Goal: Task Accomplishment & Management: Manage account settings

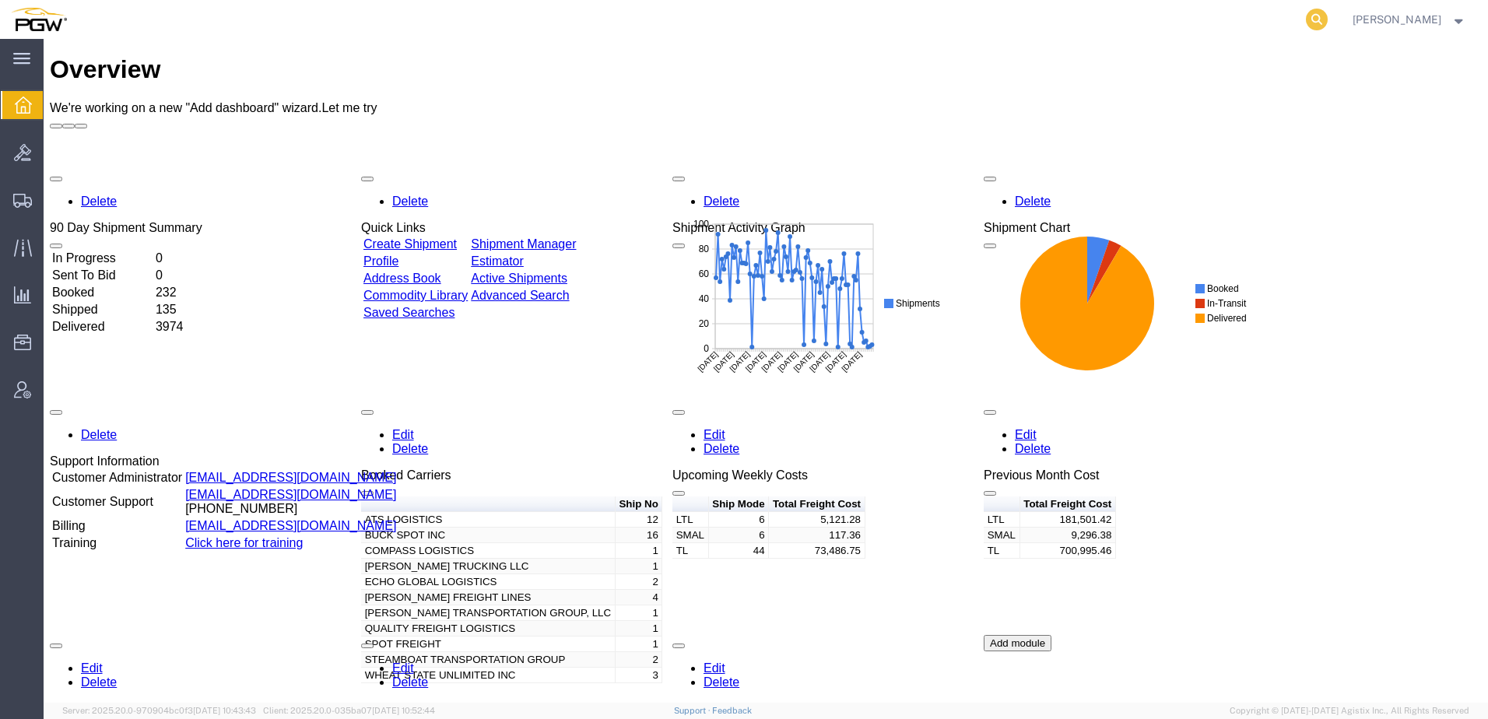
click at [1328, 17] on icon at bounding box center [1317, 20] width 22 height 22
click at [1101, 25] on input "search" at bounding box center [1069, 19] width 473 height 37
paste input "668838"
type input "668838"
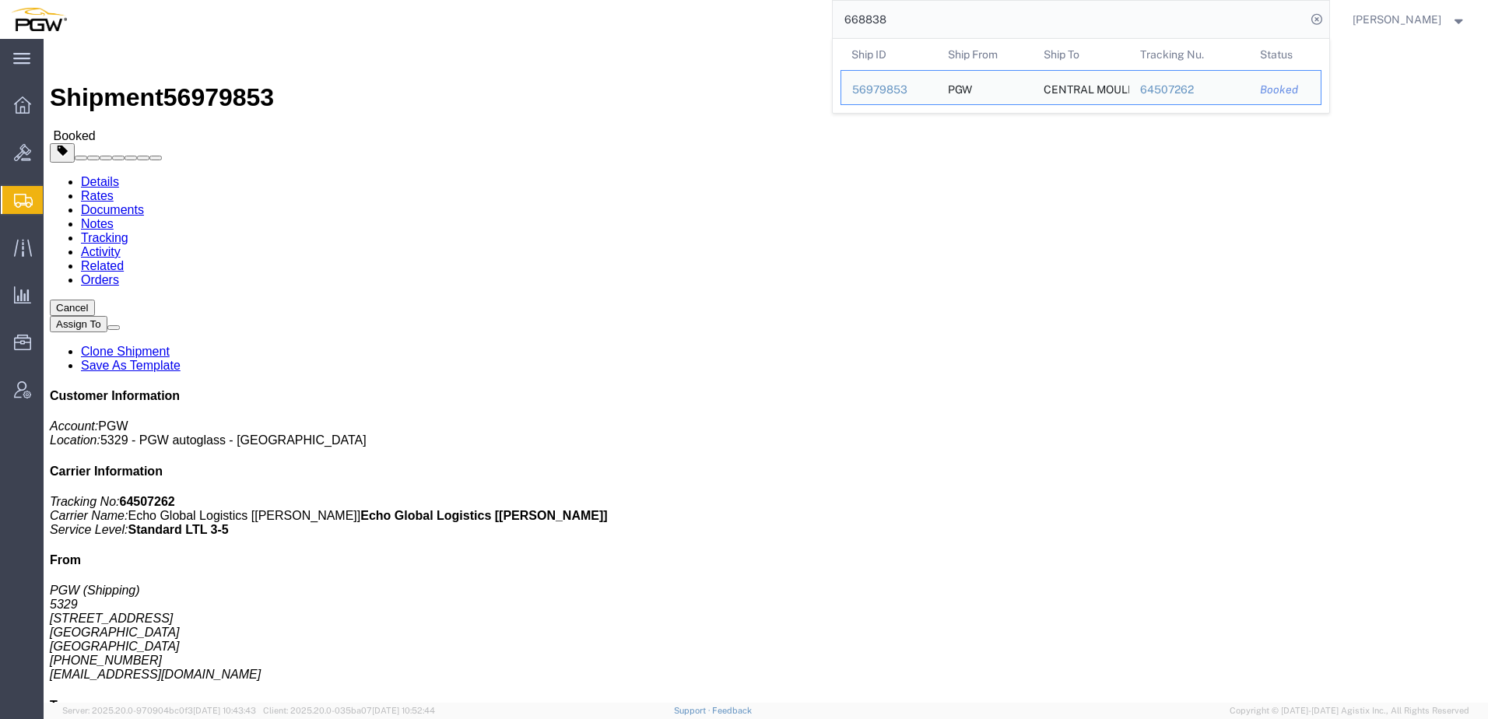
click h4 "Routing & Vehicle Information"
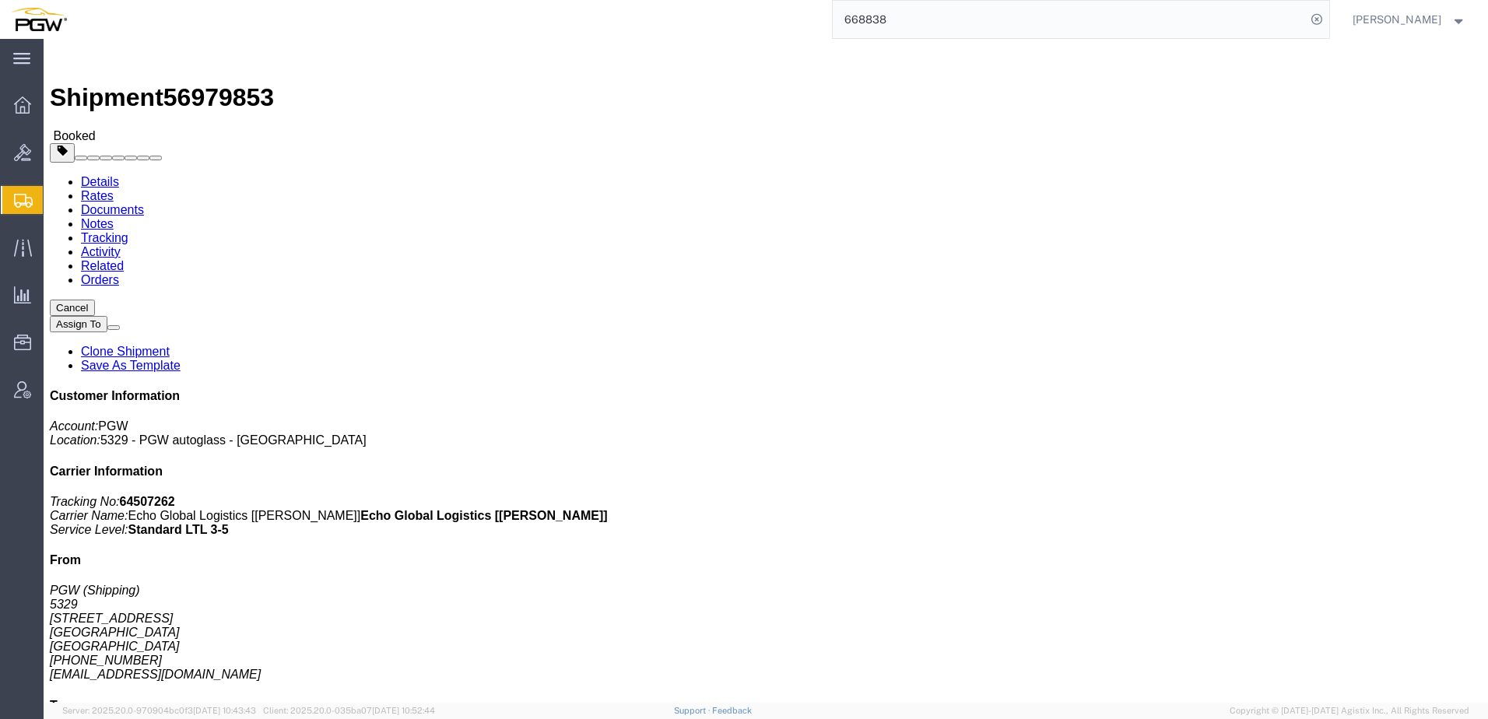
click div "Leg 1 - Less than Truckload"
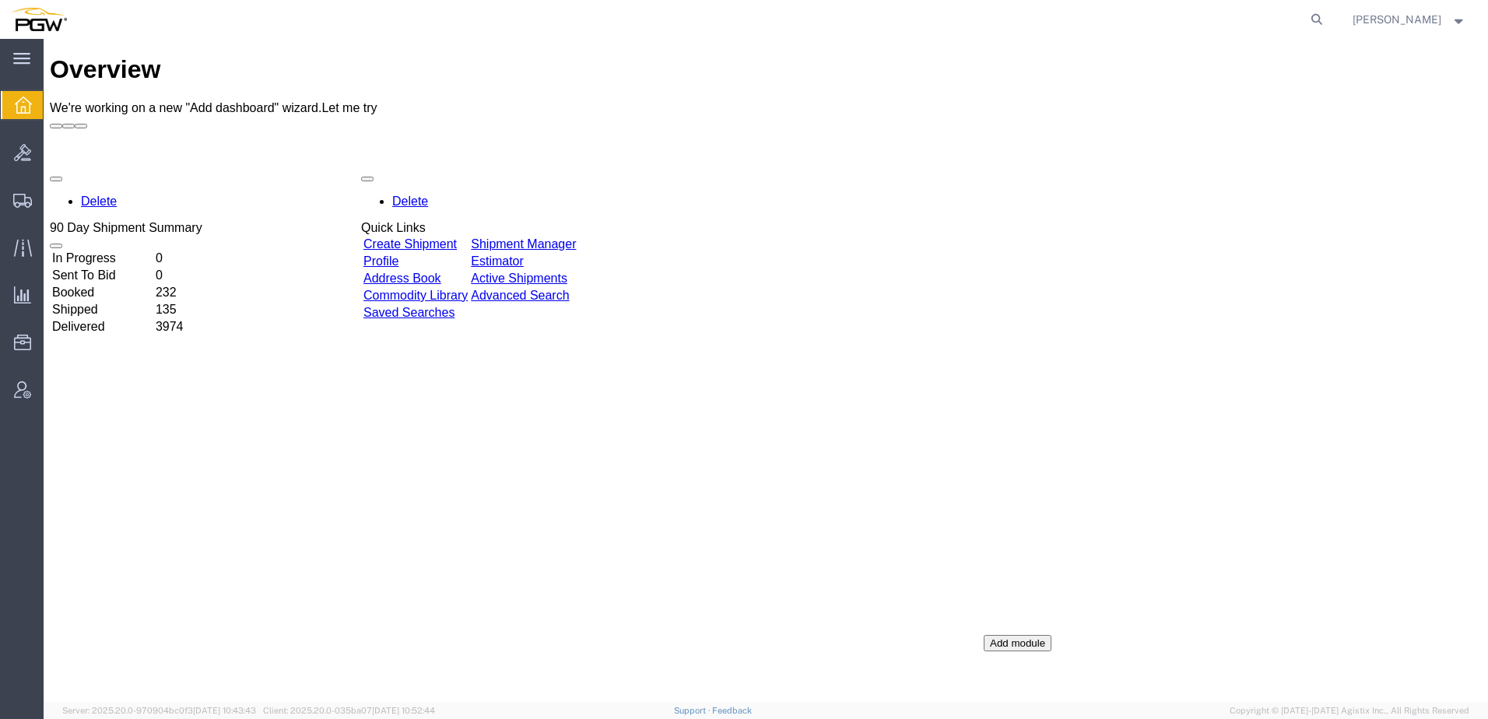
drag, startPoint x: 794, startPoint y: 343, endPoint x: 770, endPoint y: 341, distance: 24.2
click at [794, 468] on div "Upcoming Weekly Costs" at bounding box center [739, 475] width 135 height 14
click at [1328, 12] on icon at bounding box center [1317, 20] width 22 height 22
paste input "52828057"
type input "52828057"
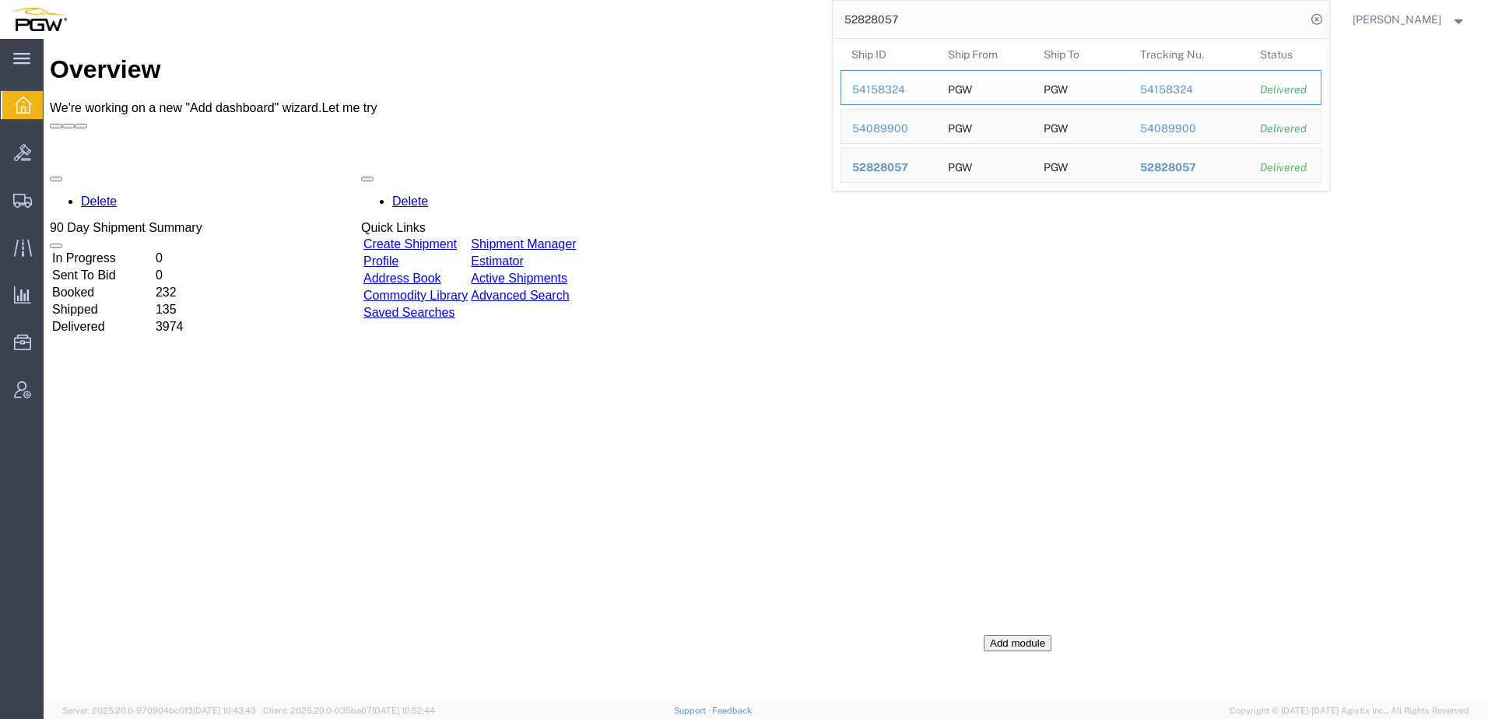
click at [883, 89] on div "54158324" at bounding box center [889, 90] width 74 height 16
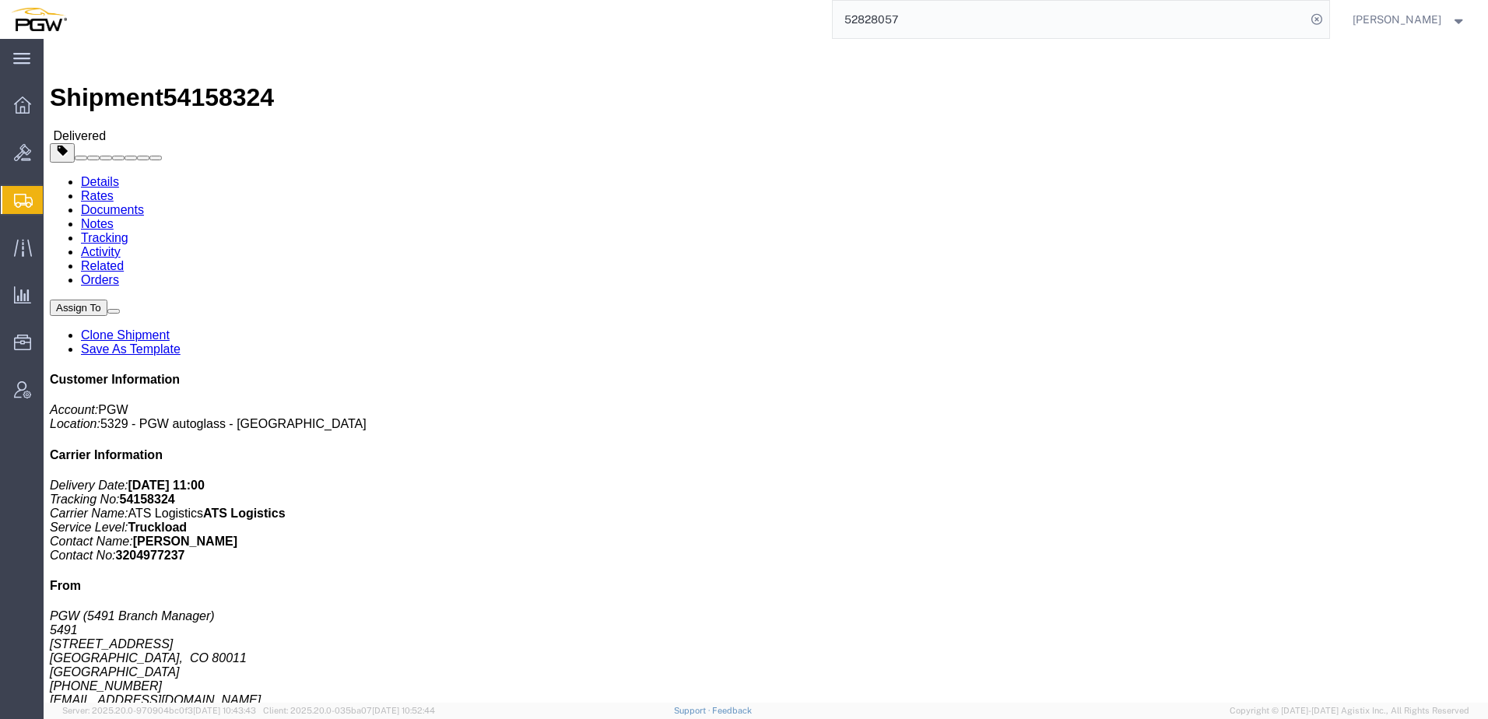
click link "Clone Shipment"
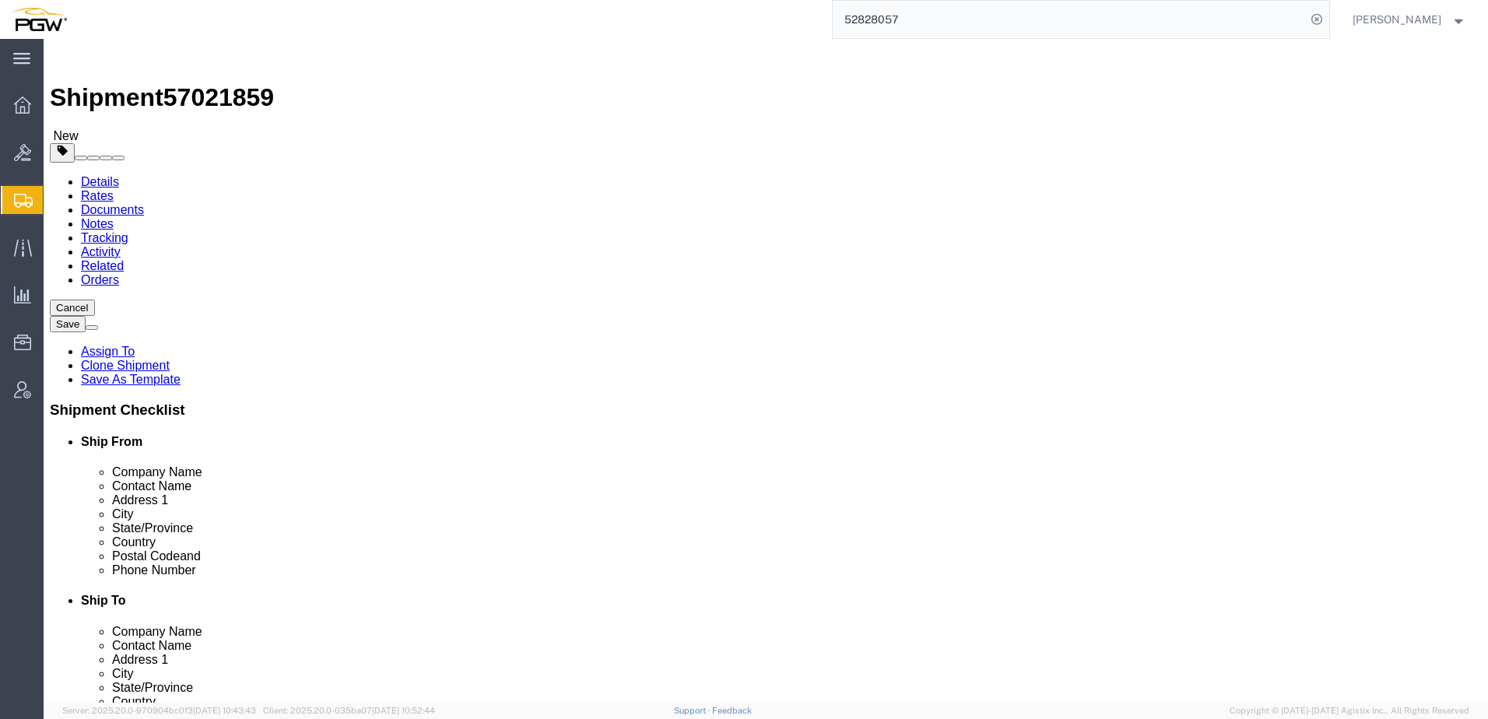
select select "34217"
select select "28399"
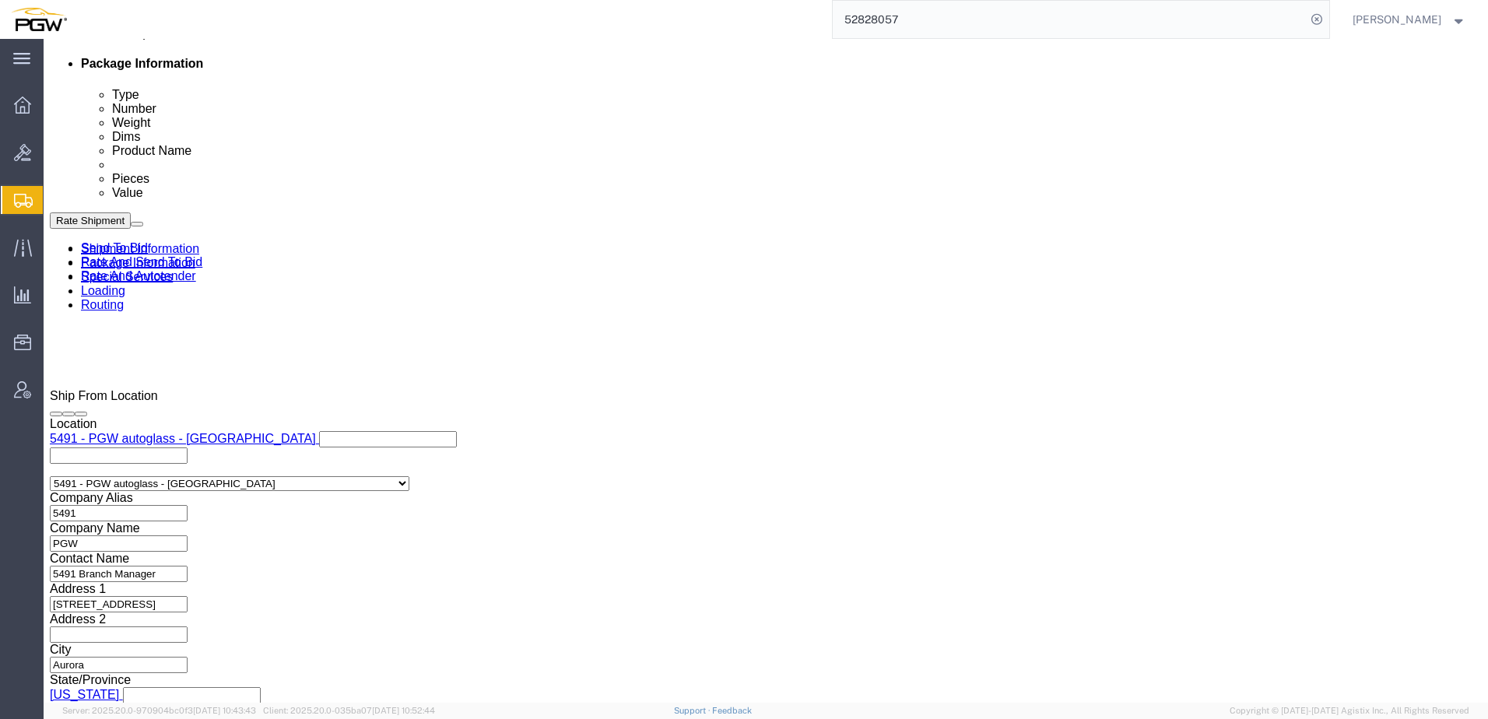
scroll to position [778, 0]
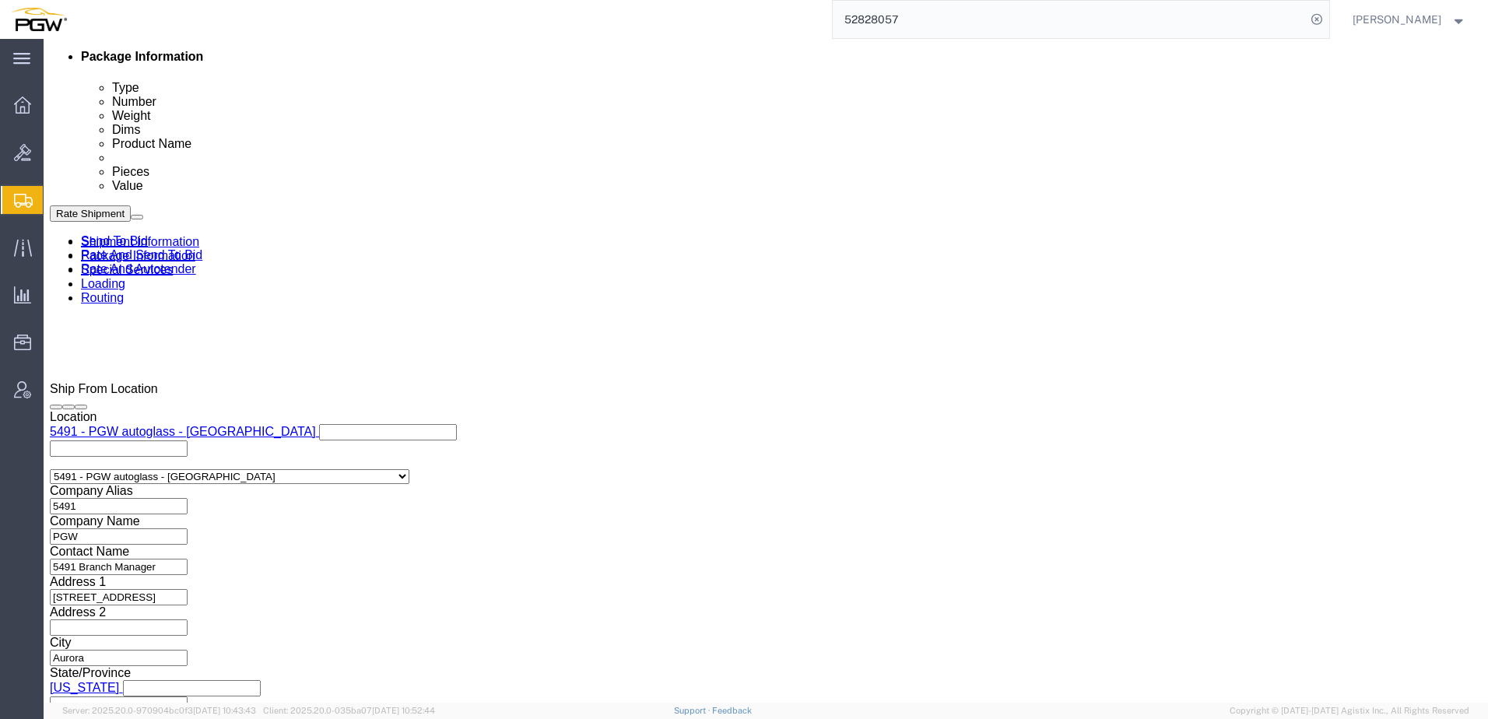
click div "[DATE] 9:48 AM"
click input "9:48 AM"
type input "3:30 PM"
click button "Apply"
drag, startPoint x: 129, startPoint y: 16, endPoint x: 214, endPoint y: 19, distance: 84.9
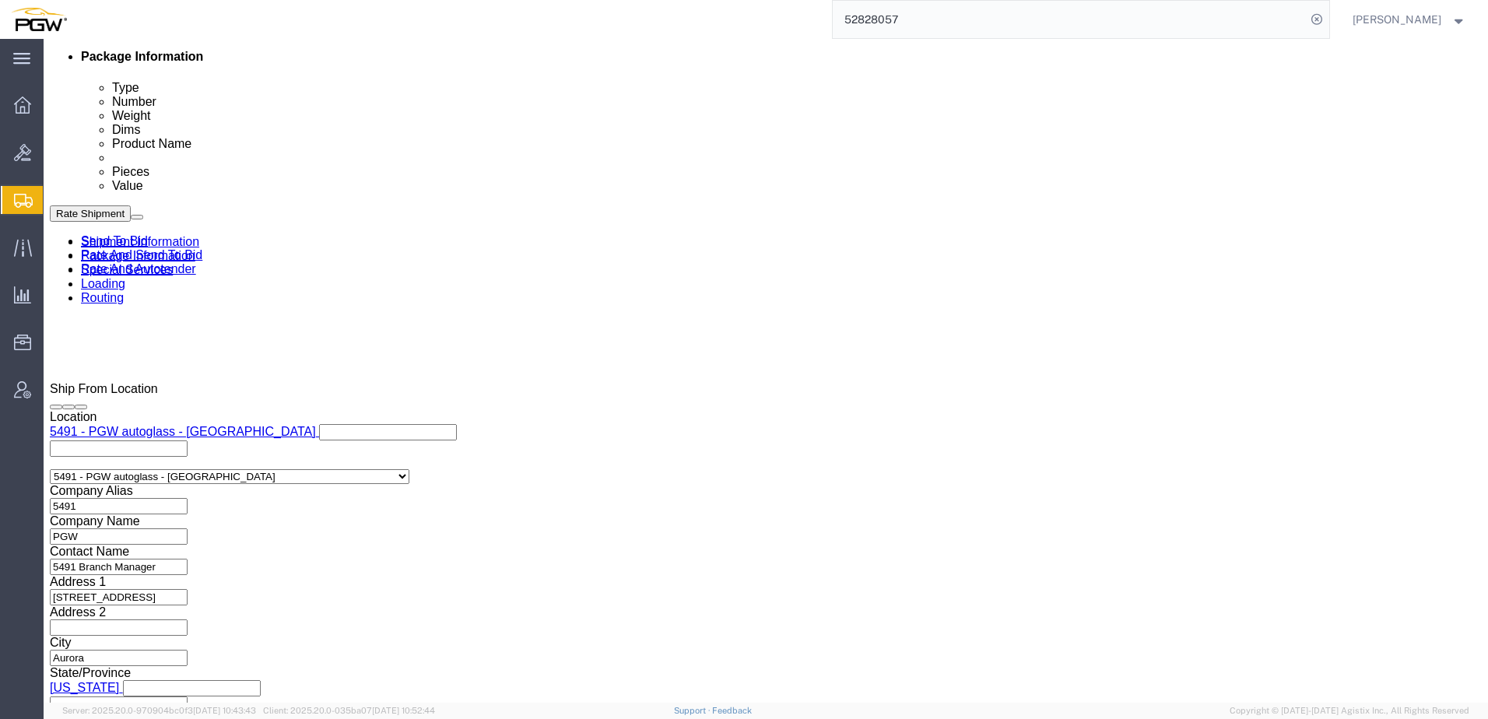
click div "Shipment 57021859 New"
copy span "57021859"
drag, startPoint x: 280, startPoint y: 420, endPoint x: -144, endPoint y: 366, distance: 427.6
click html "Shipment 57021859 New Details Rates Documents Notes Tracking Activity Related O…"
paste input "7021859"
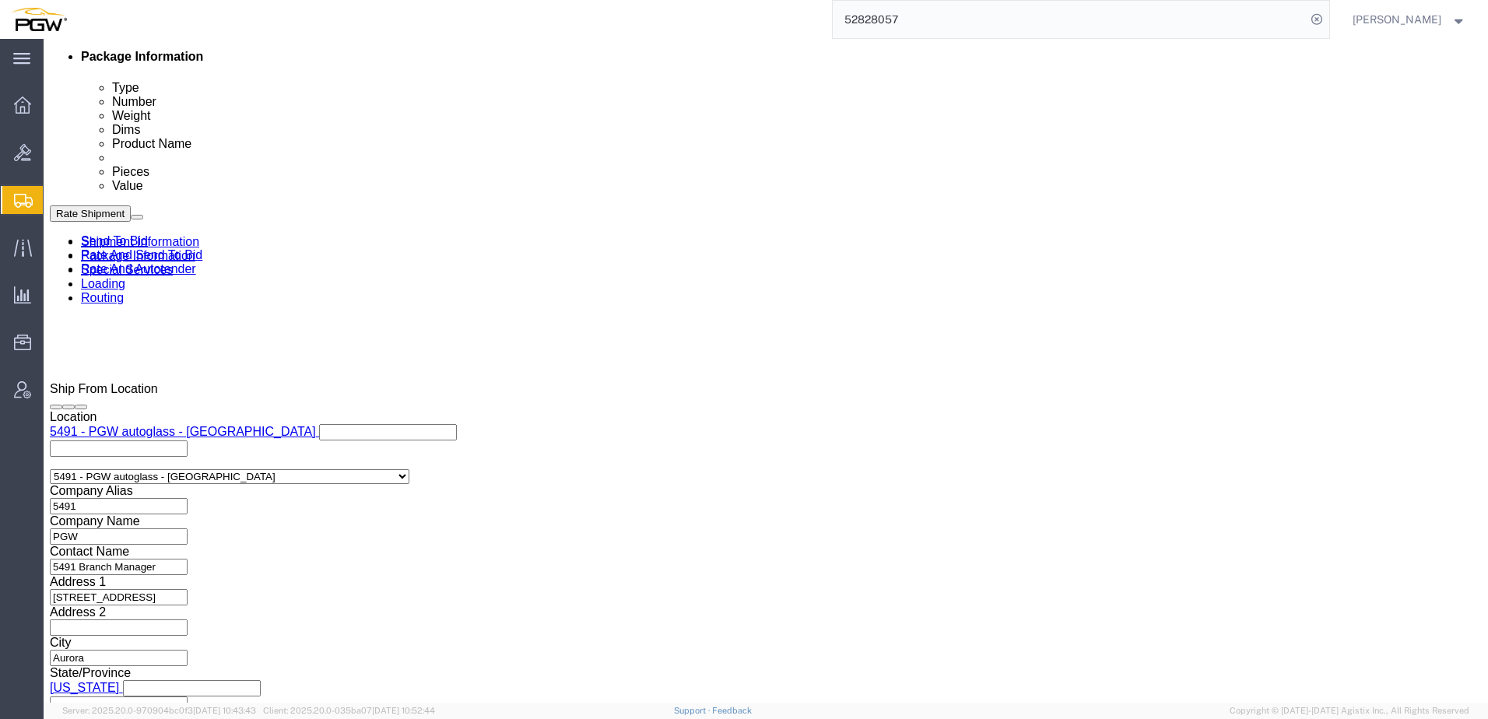
type input "57021859"
click link "Rate And Autotender"
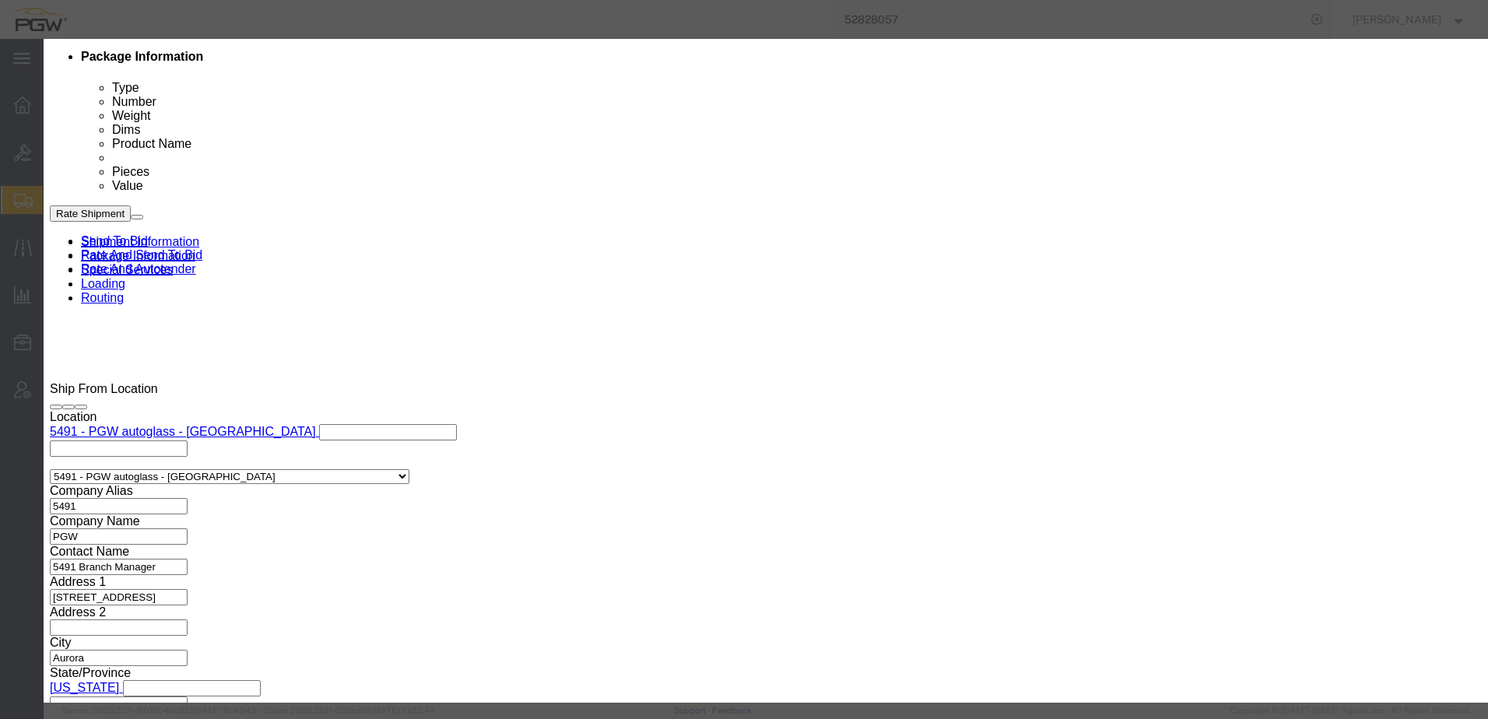
click input "2"
type input "1"
click input "1"
click select "Price Carrier Rank"
select select "LANE_RANK"
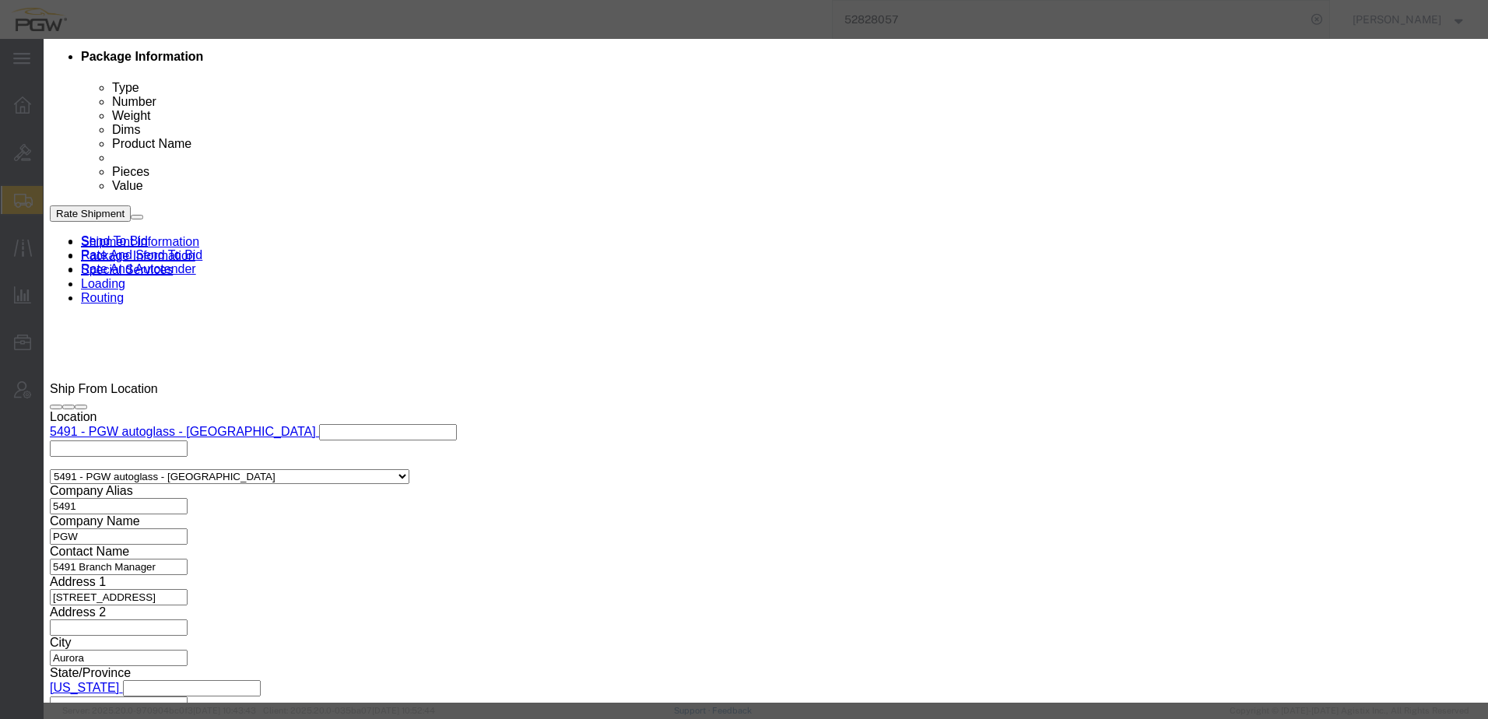
click select "Price Carrier Rank"
click button "Save Auto-Tender"
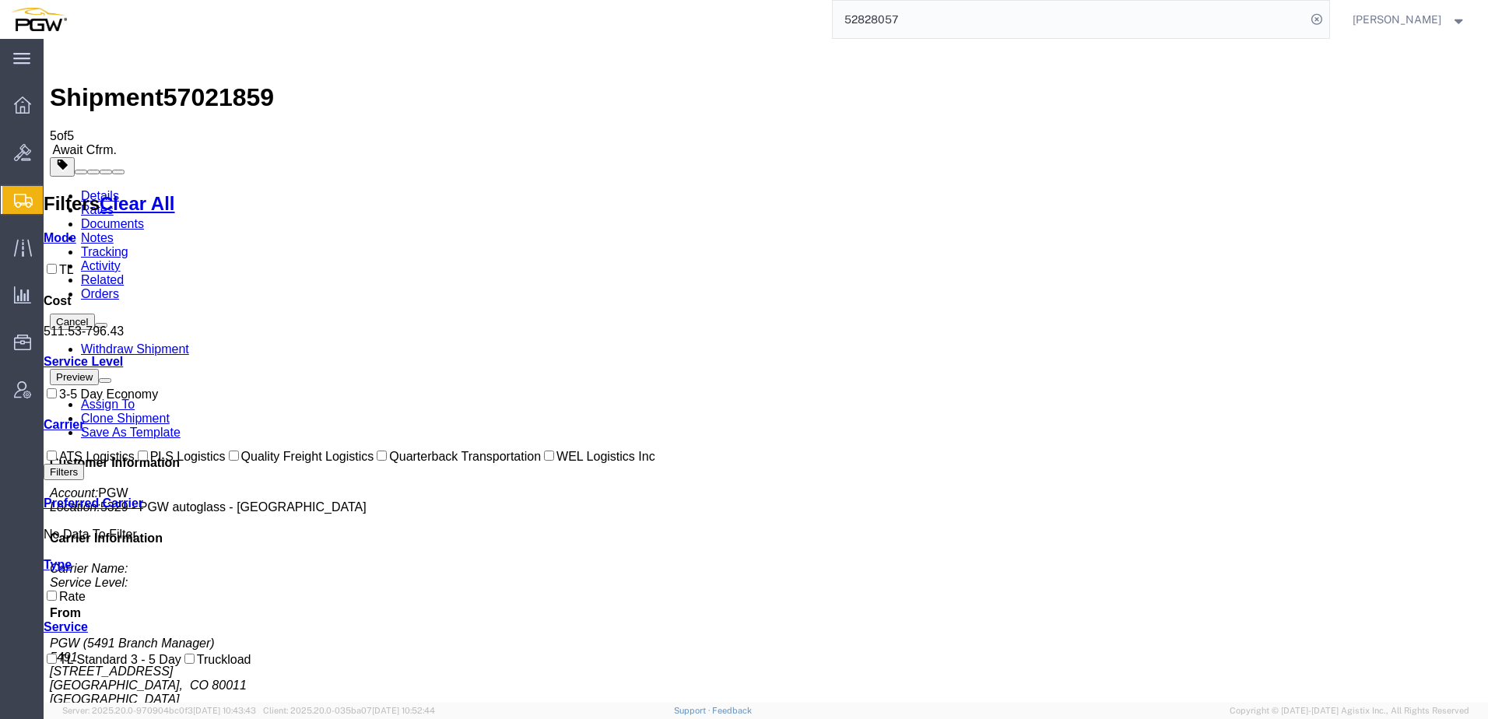
click at [0, 0] on span "Shipment Manager" at bounding box center [0, 0] width 0 height 0
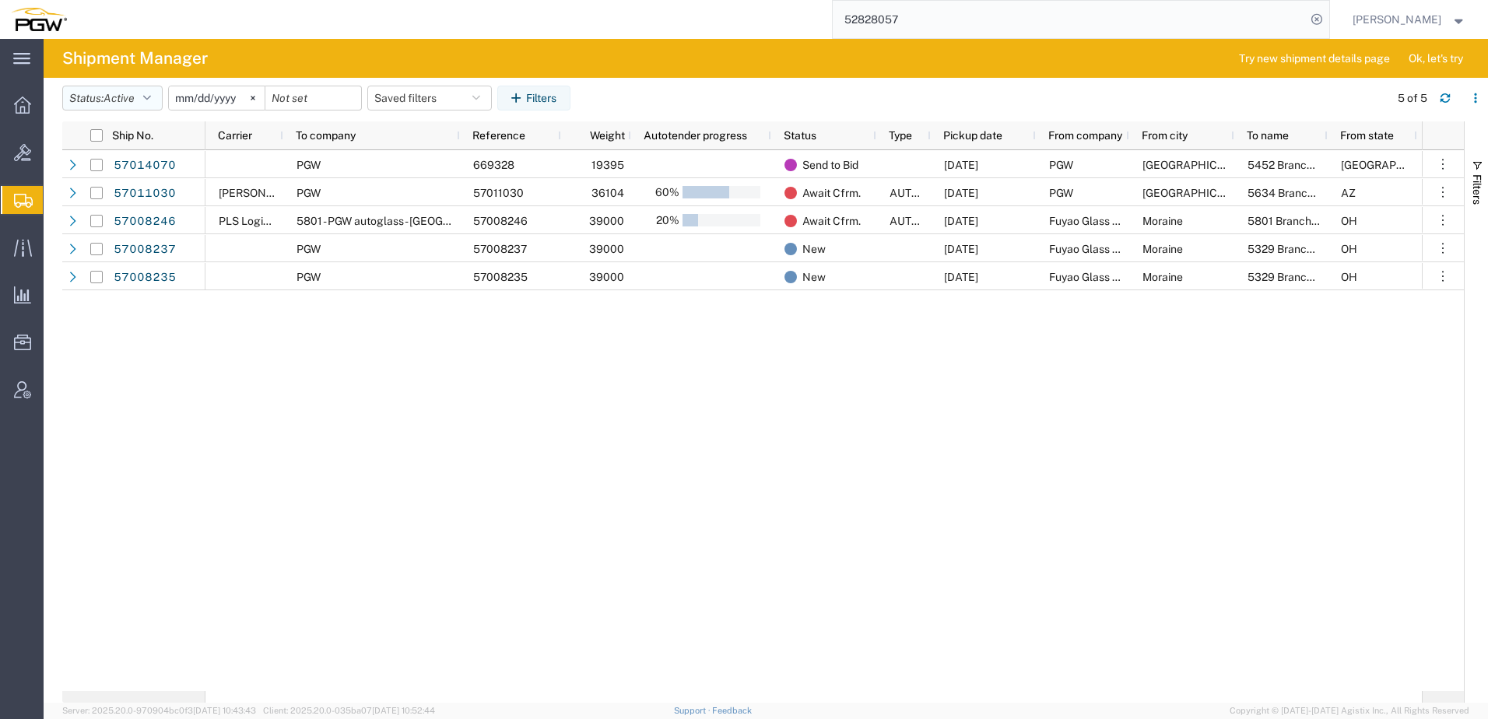
click at [101, 99] on button "Status: Active" at bounding box center [112, 98] width 100 height 25
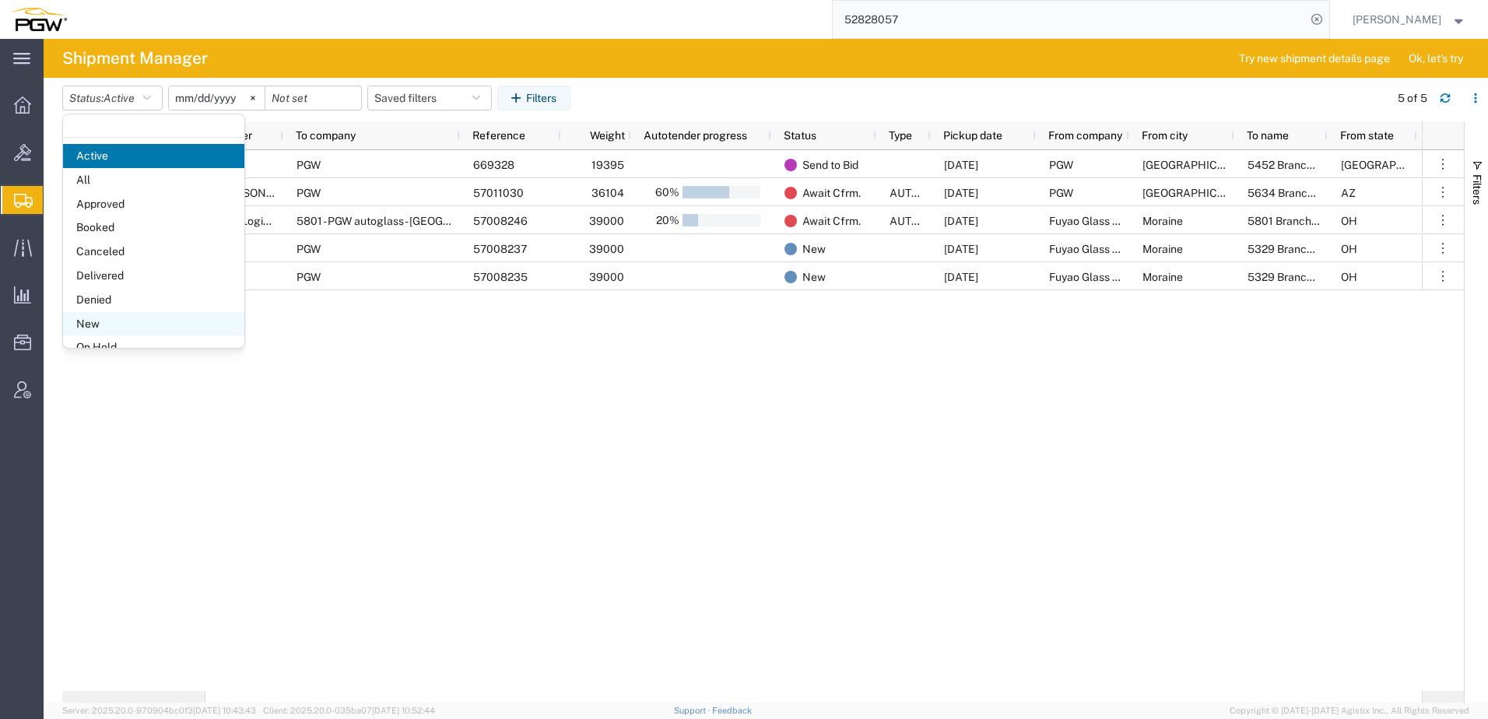
click at [103, 324] on span "New" at bounding box center [153, 324] width 181 height 24
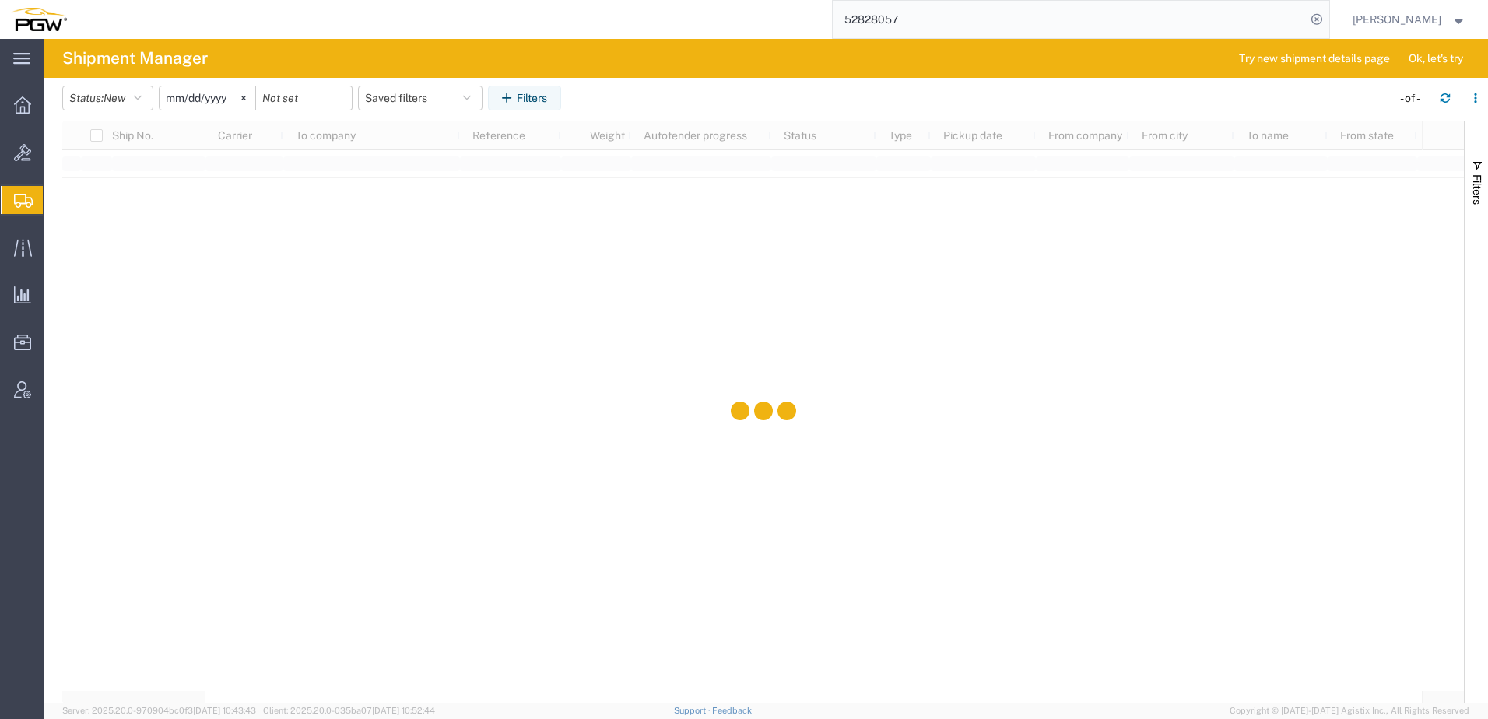
click at [212, 98] on input "[DATE]" at bounding box center [208, 97] width 96 height 23
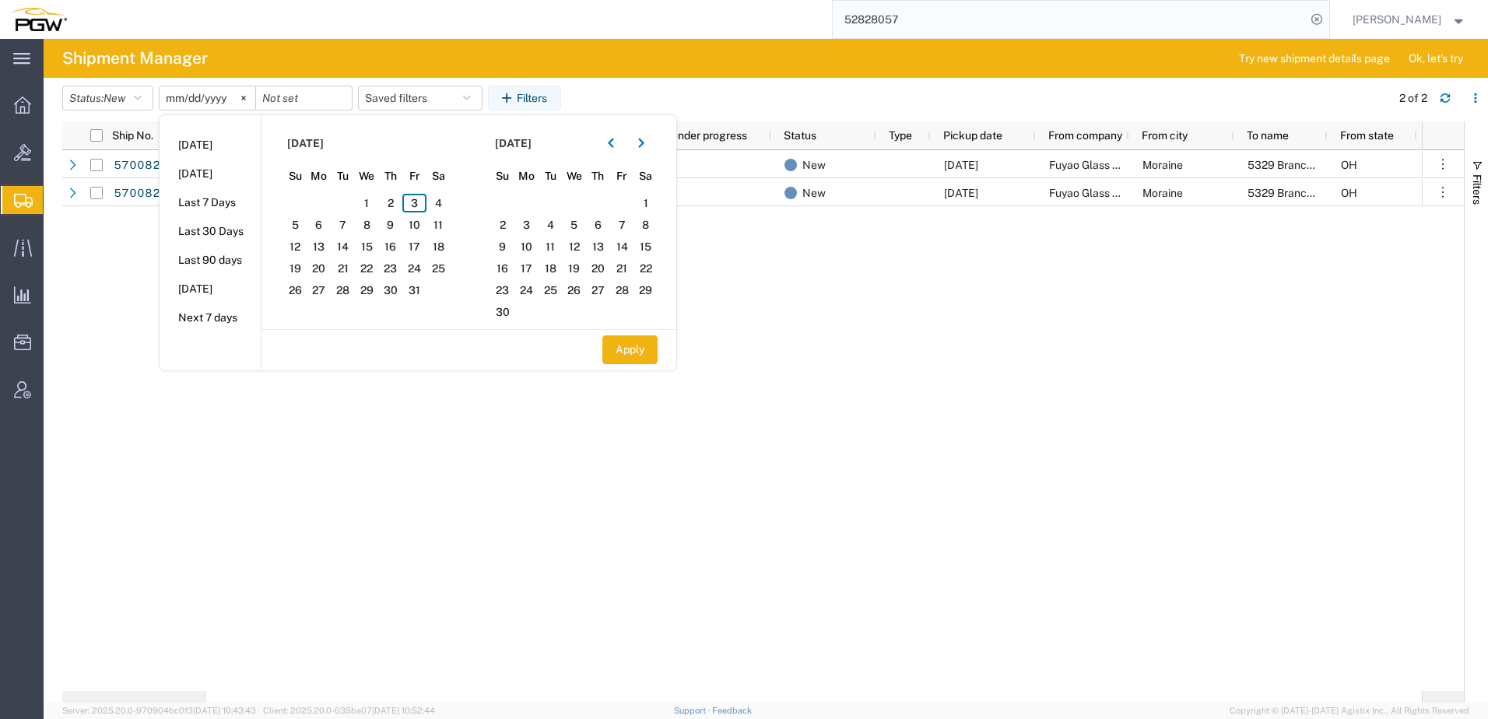
click at [932, 344] on div "PGW 57008237 39000 New [DATE] Fuyao Glass America Inc Moraine 5329 Branch Manag…" at bounding box center [813, 420] width 1216 height 541
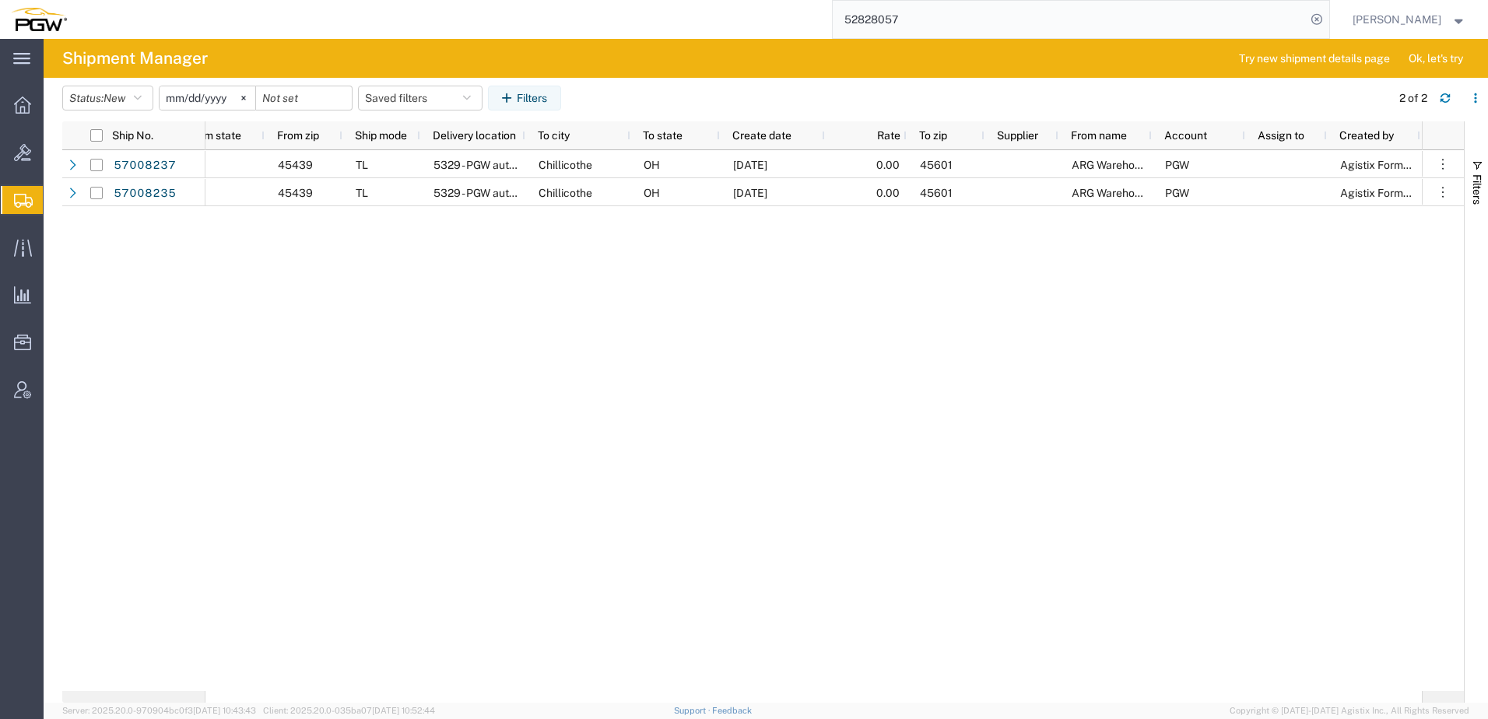
scroll to position [0, 1008]
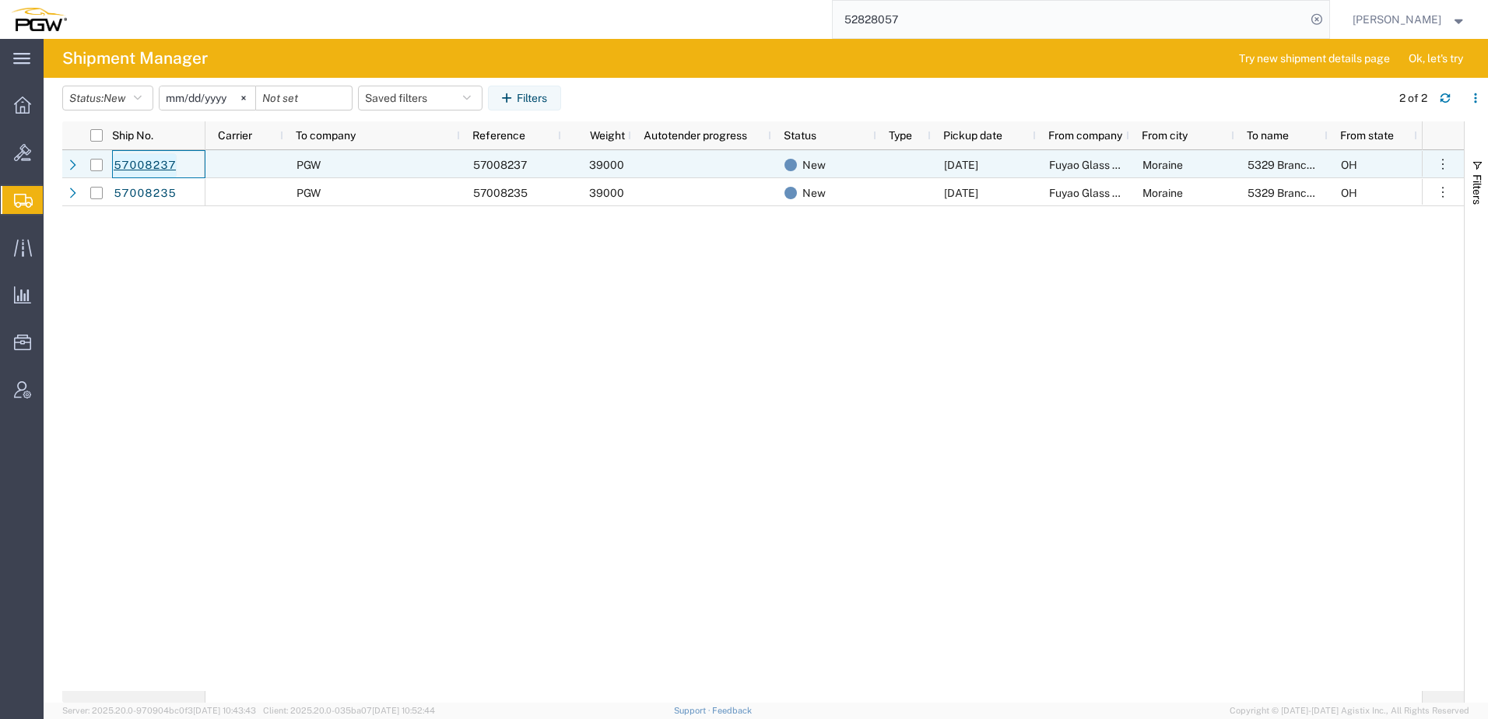
click at [135, 169] on link "57008237" at bounding box center [145, 165] width 64 height 25
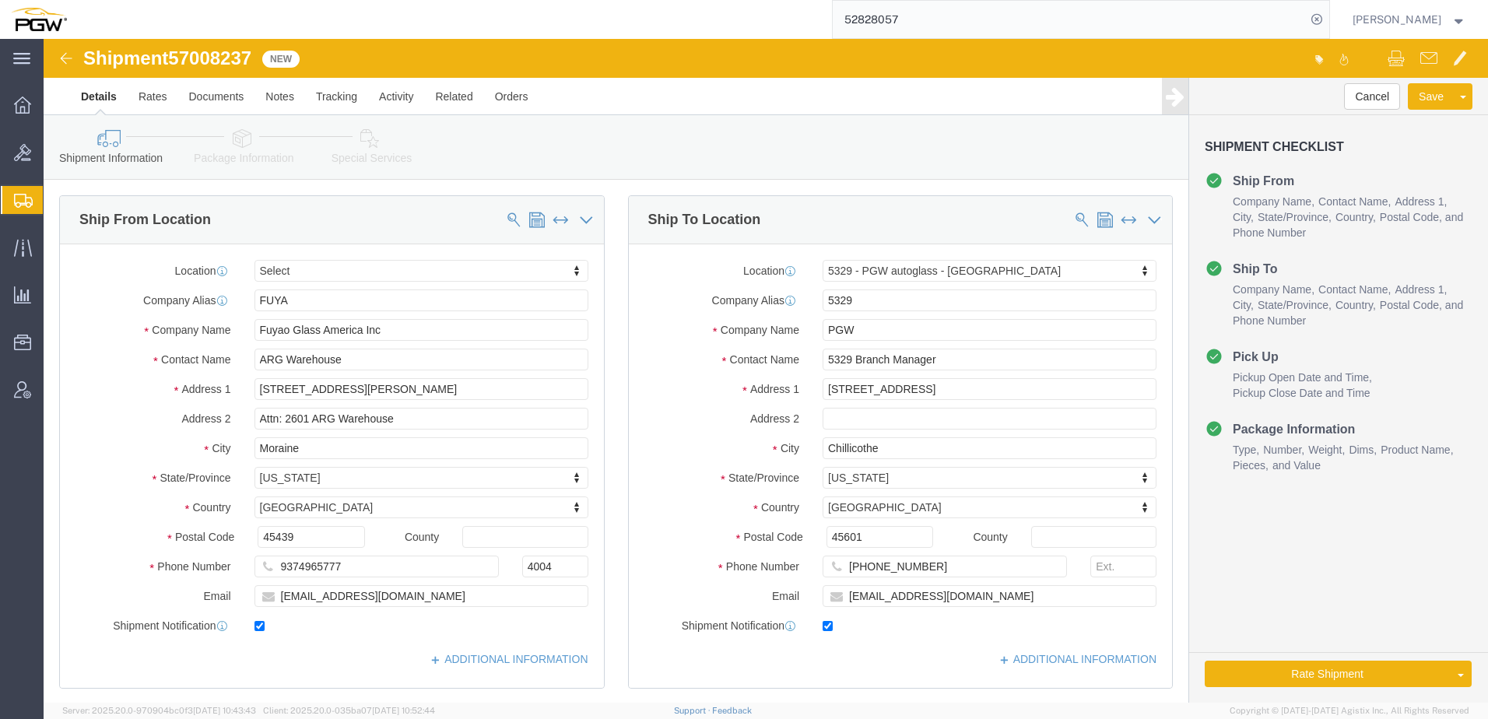
select select
select select "28253"
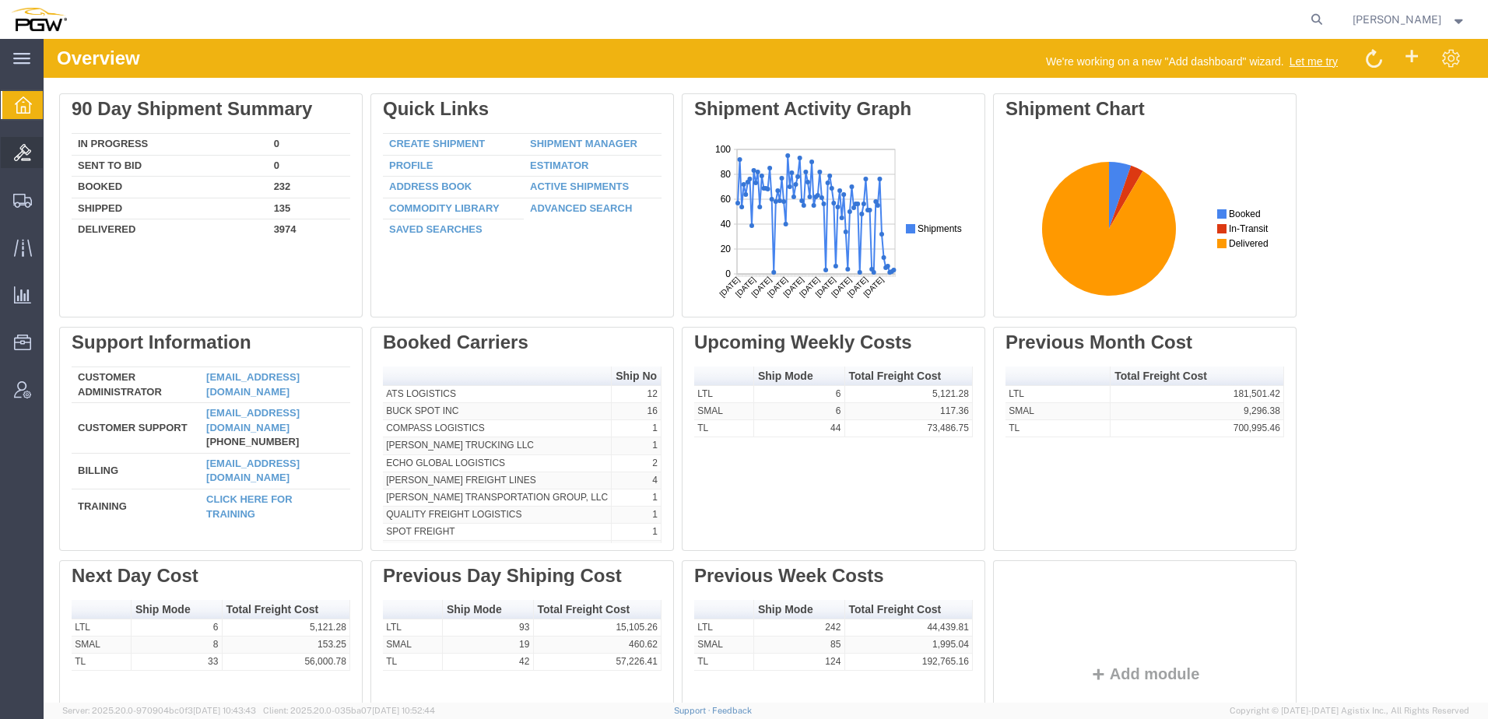
click at [54, 154] on span "Bids" at bounding box center [48, 152] width 11 height 31
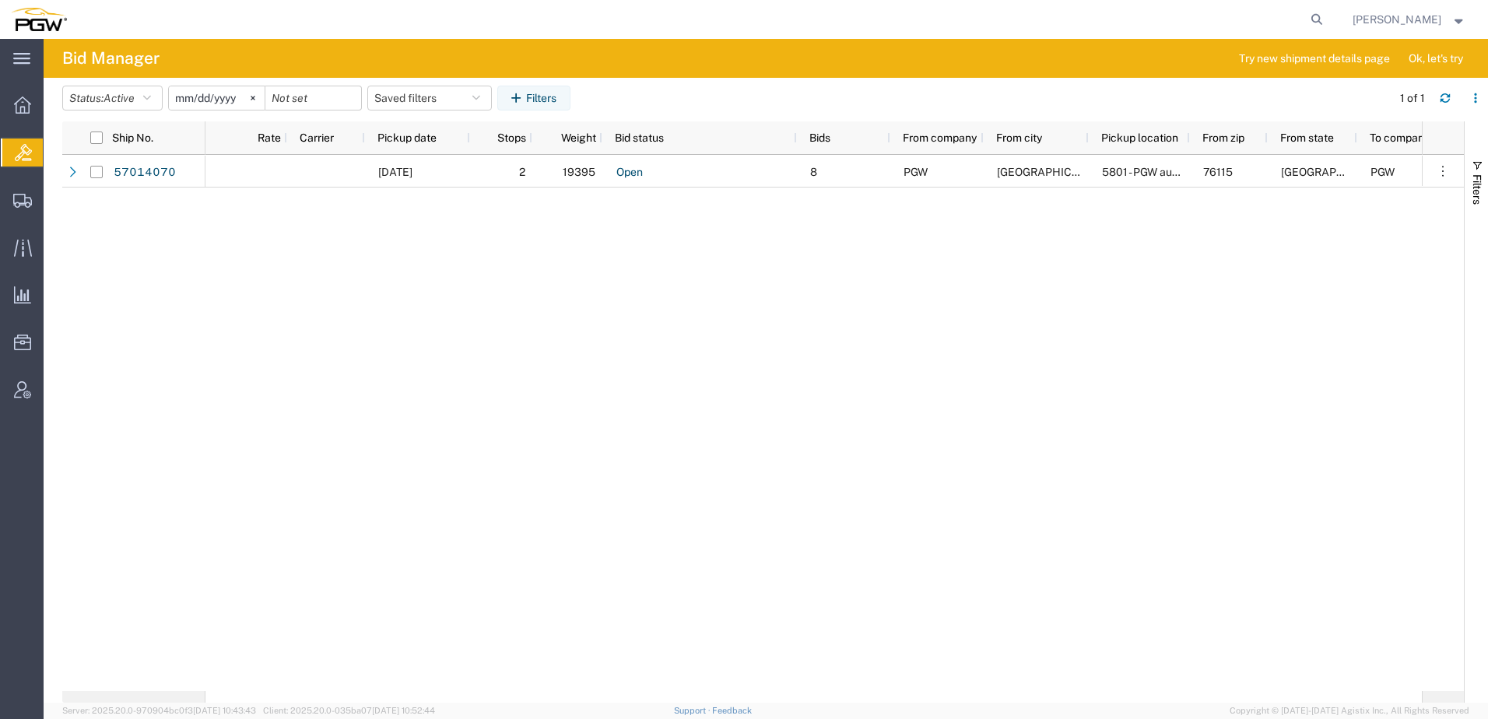
click at [735, 546] on div "10/03/2025 2 19395 Open 8 PGW Fort Worth 5801 - PGW autoglass - Fort Worth Hub …" at bounding box center [813, 423] width 1216 height 536
click at [19, 202] on icon at bounding box center [22, 201] width 19 height 14
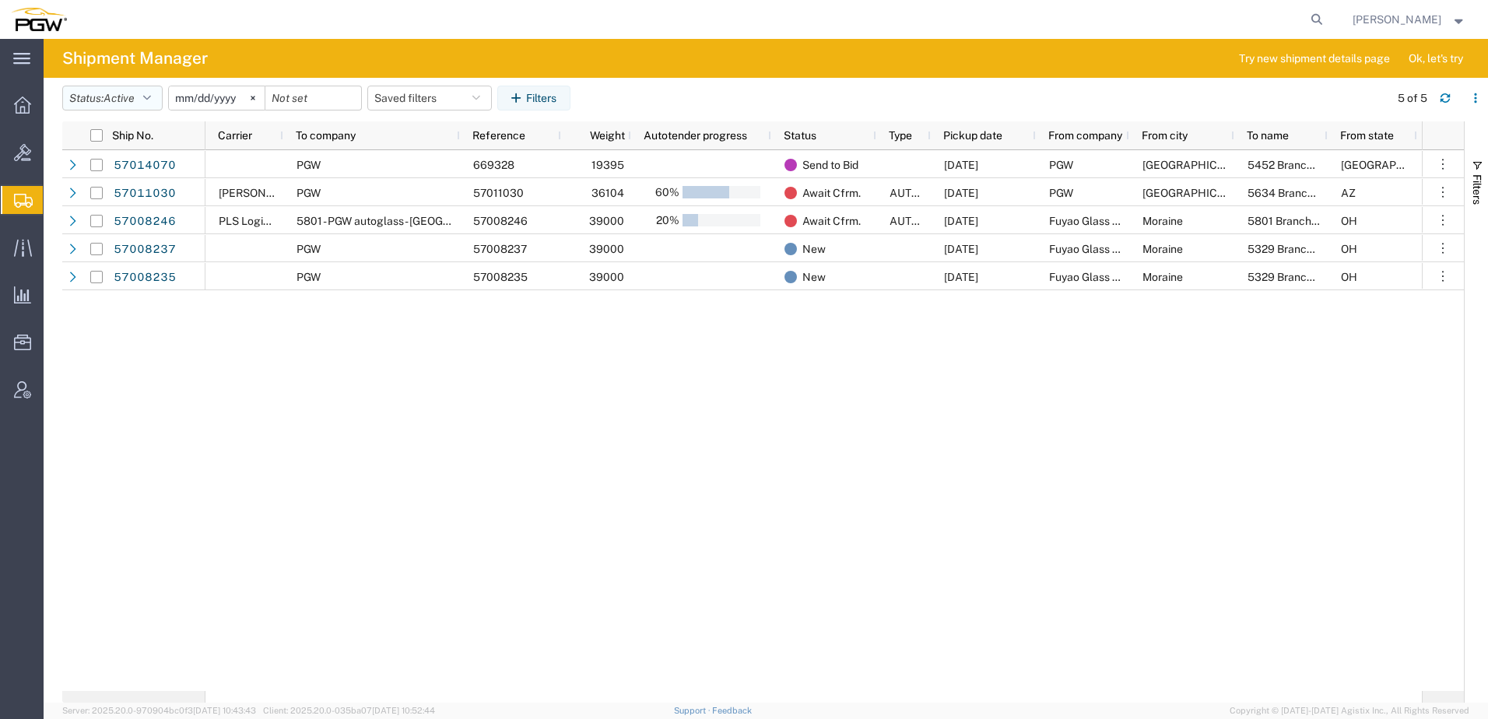
click at [121, 98] on span "Active" at bounding box center [118, 98] width 31 height 12
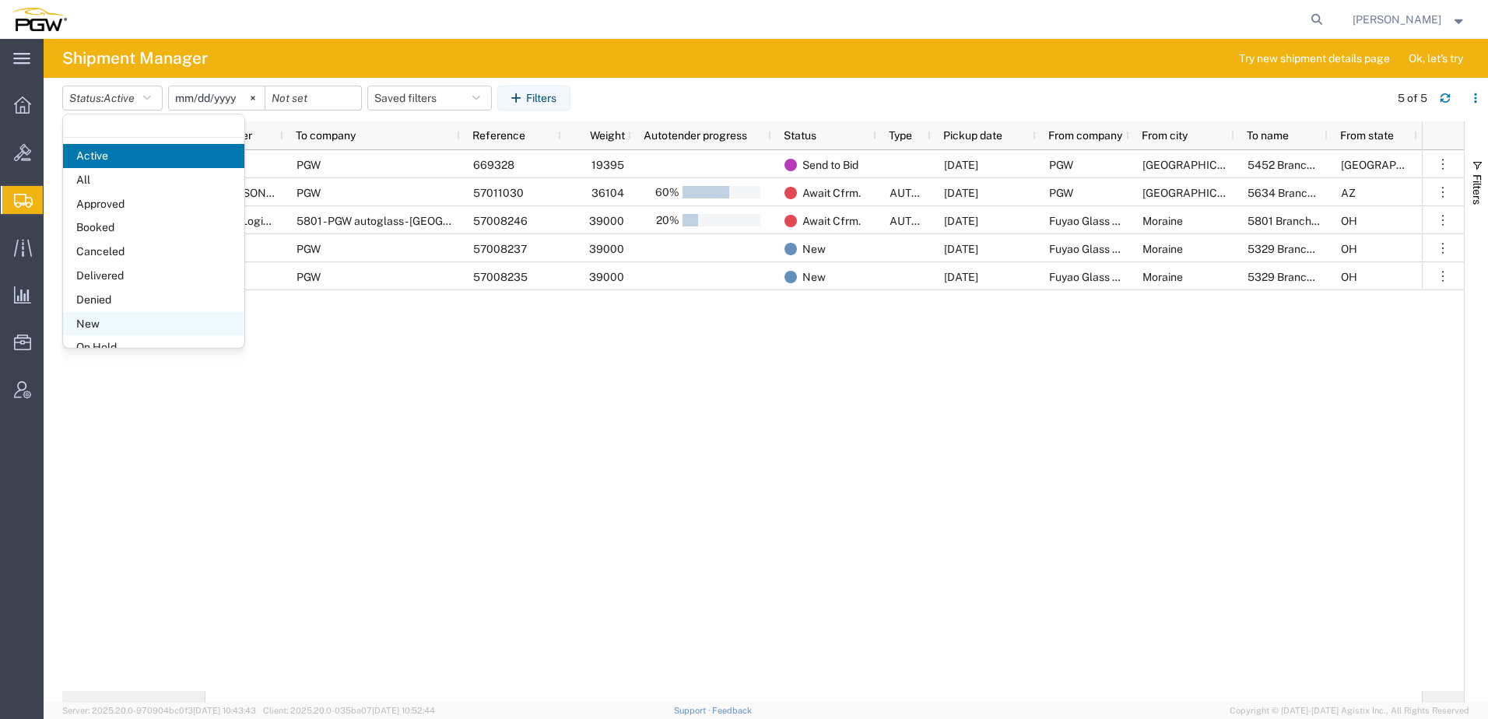
click at [121, 321] on span "New" at bounding box center [153, 324] width 181 height 24
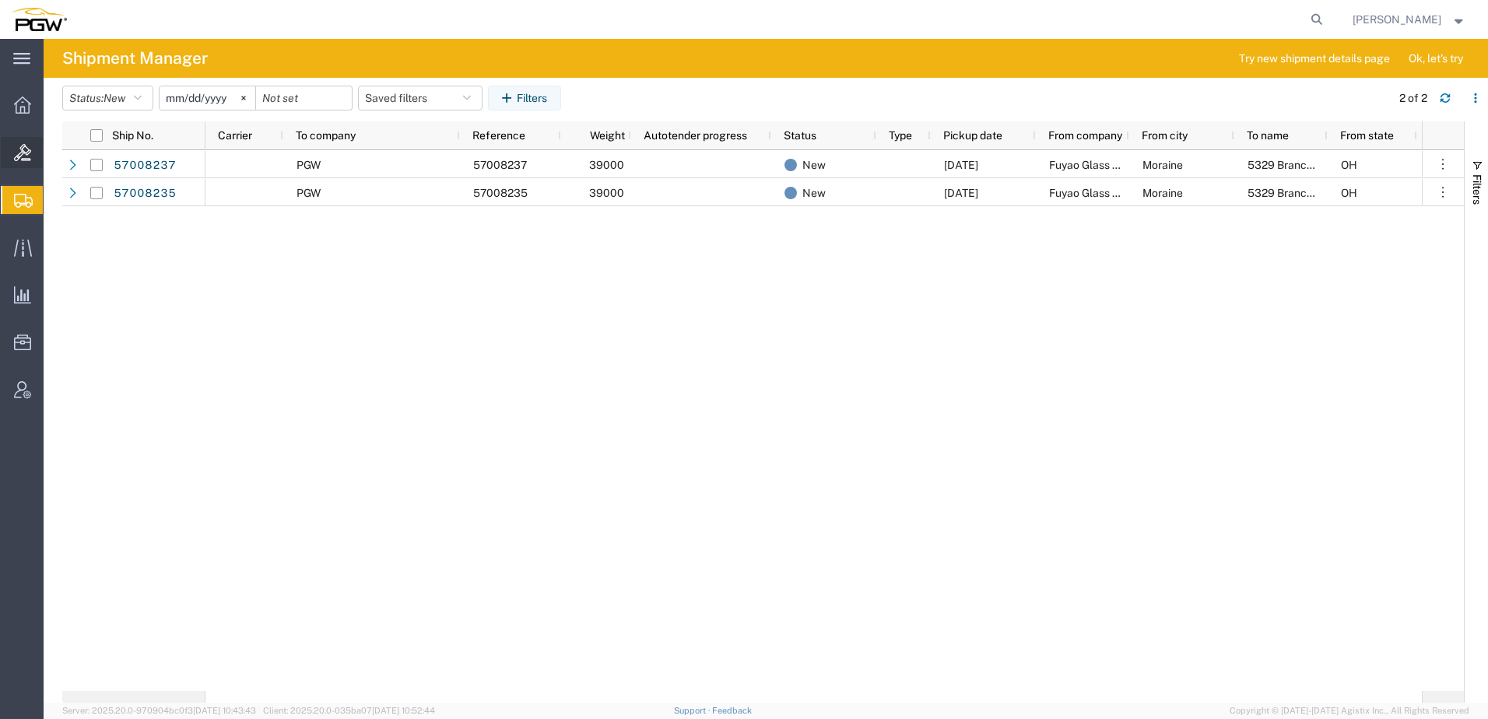
click at [27, 157] on icon at bounding box center [22, 152] width 17 height 17
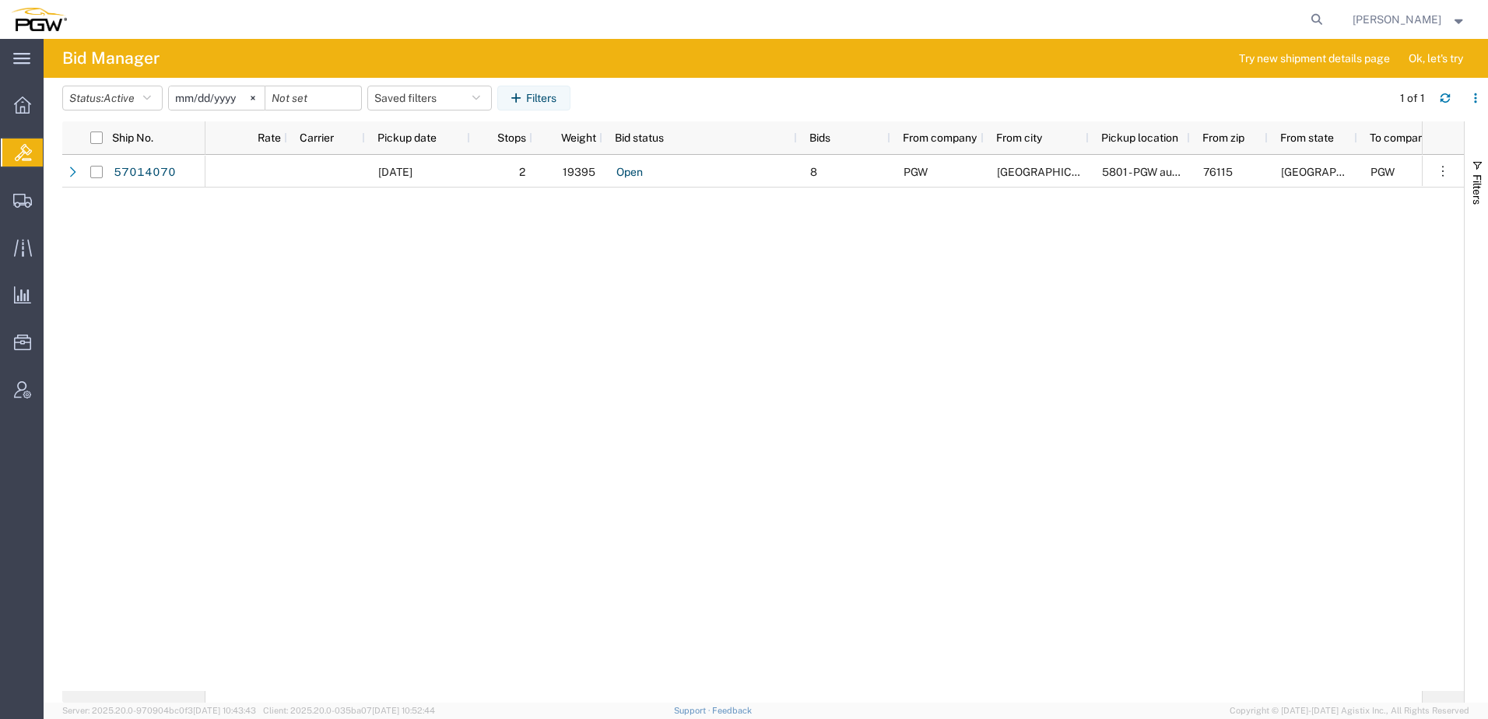
click at [156, 226] on div "57014070 10/03/2025 2 19395 Open 8 PGW Fort Worth 5801 - PGW autoglass - Fort W…" at bounding box center [762, 423] width 1401 height 536
click at [225, 361] on div "10/03/2025 2 19395 Open 8 PGW Fort Worth 5801 - PGW autoglass - Fort Worth Hub …" at bounding box center [813, 423] width 1216 height 536
click at [1328, 19] on icon at bounding box center [1317, 20] width 22 height 22
click at [1019, 19] on input "search" at bounding box center [1069, 19] width 473 height 37
paste input "56924235"
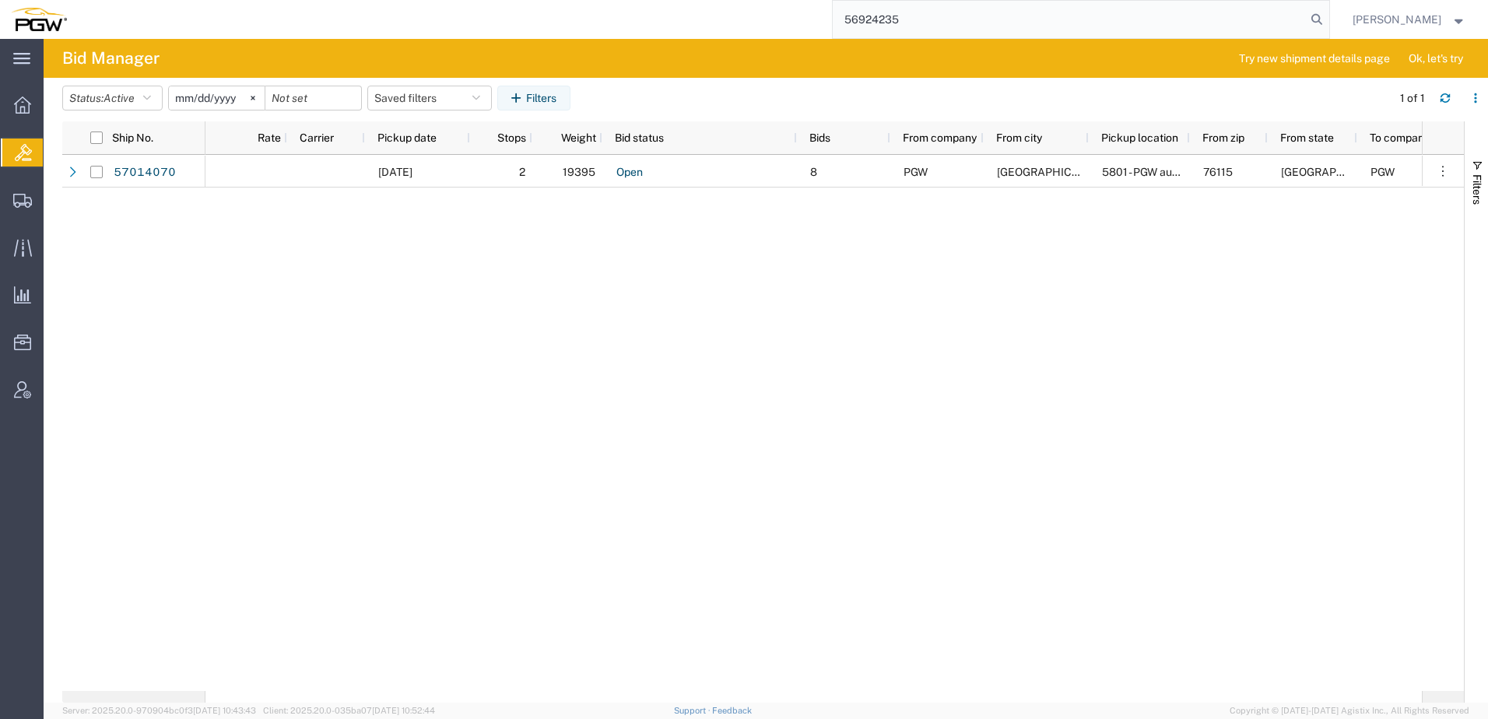
type input "56924235"
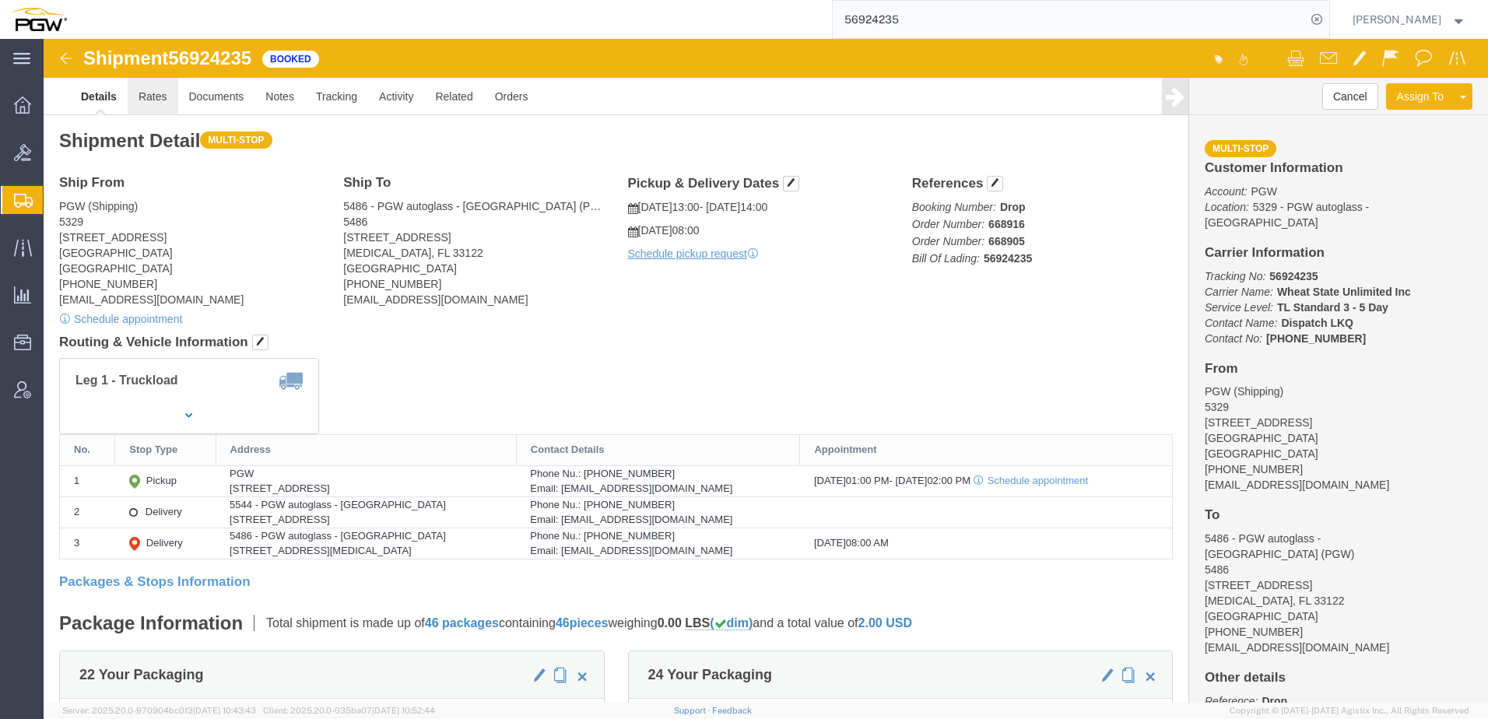
click link "Rates"
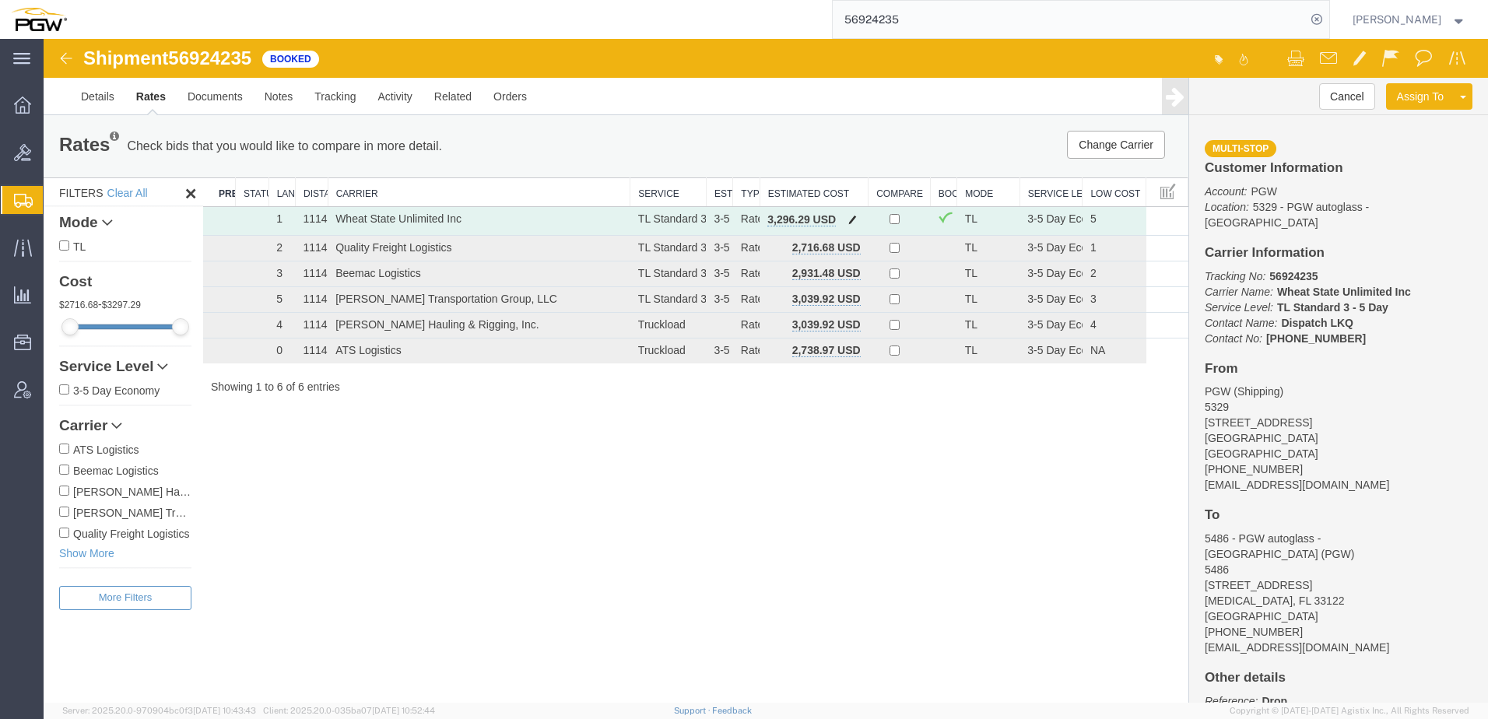
click at [854, 214] on span "button" at bounding box center [852, 219] width 9 height 11
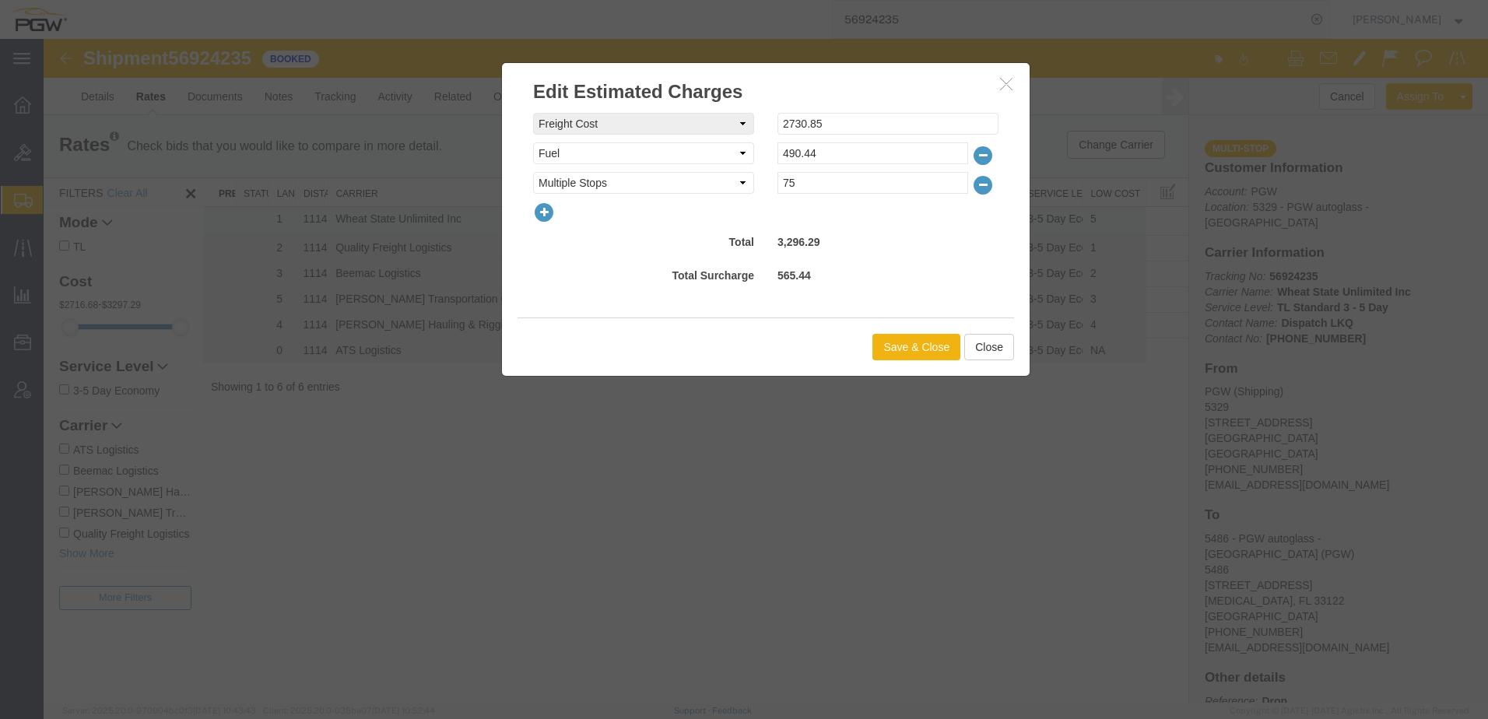
click at [544, 214] on icon "button" at bounding box center [544, 213] width 22 height 22
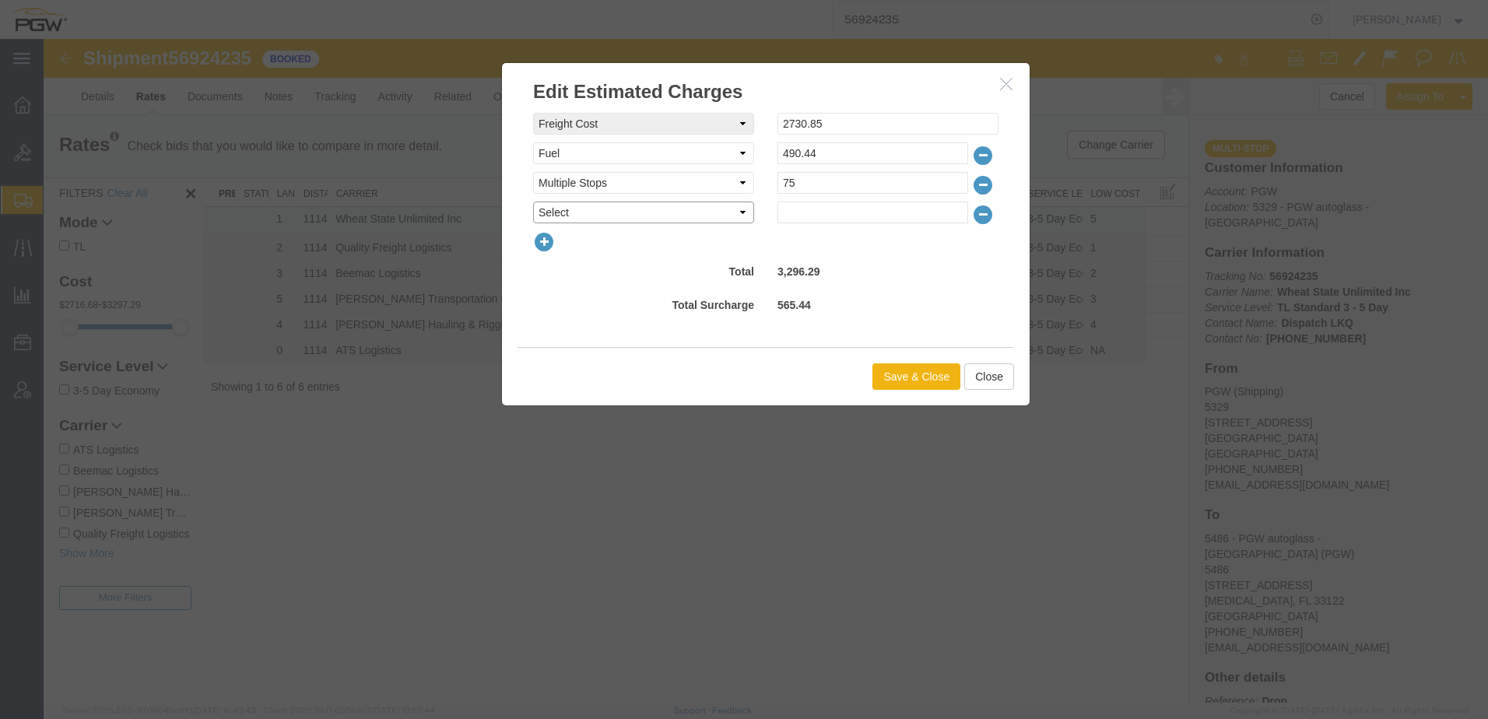
click at [556, 221] on select "Select AES Filing Accessorial Delivery Charge Additional Invoice Details Addres…" at bounding box center [643, 213] width 221 height 22
select select "OTHR"
click at [533, 202] on select "Select AES Filing Accessorial Delivery Charge Additional Invoice Details Addres…" at bounding box center [643, 213] width 221 height 22
click at [809, 211] on input "text" at bounding box center [872, 213] width 191 height 22
type input "703.71"
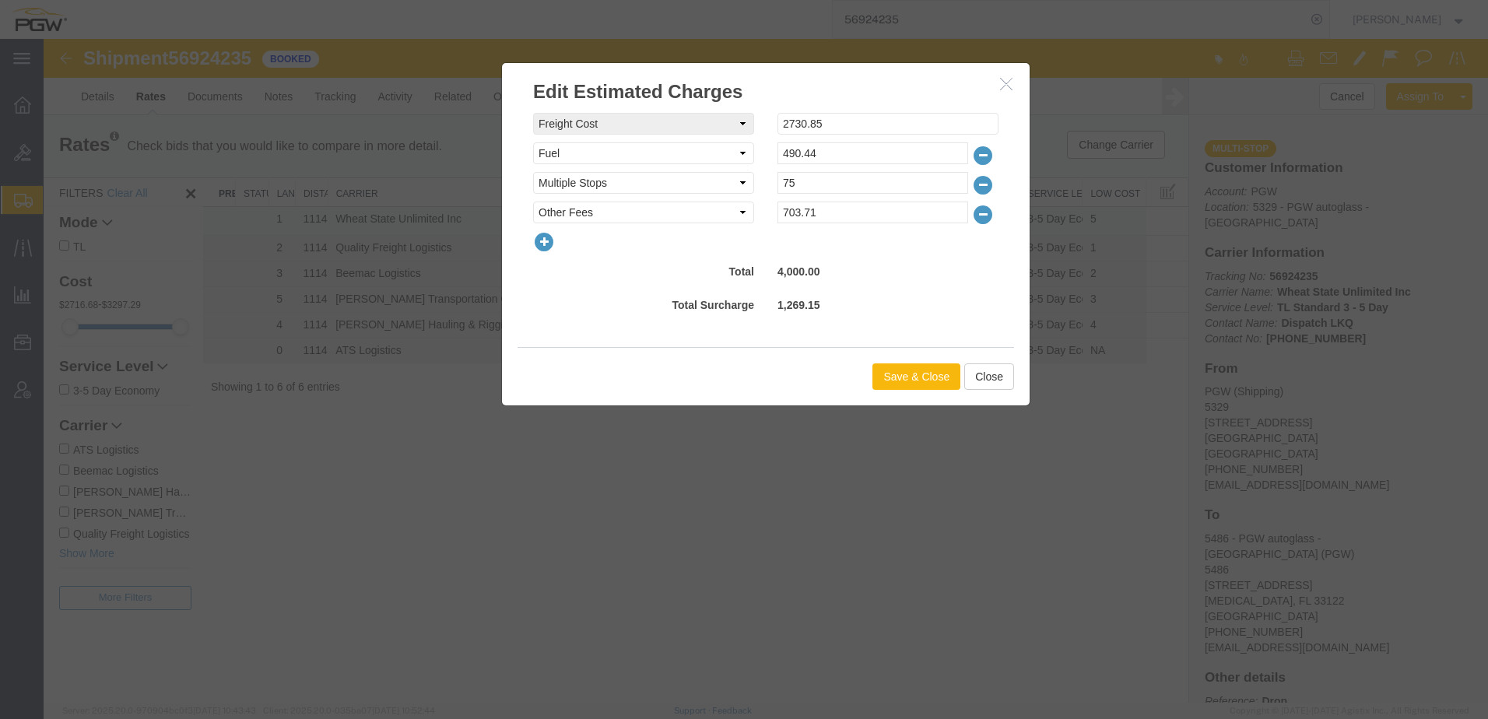
click at [914, 380] on button "Save & Close" at bounding box center [916, 376] width 88 height 26
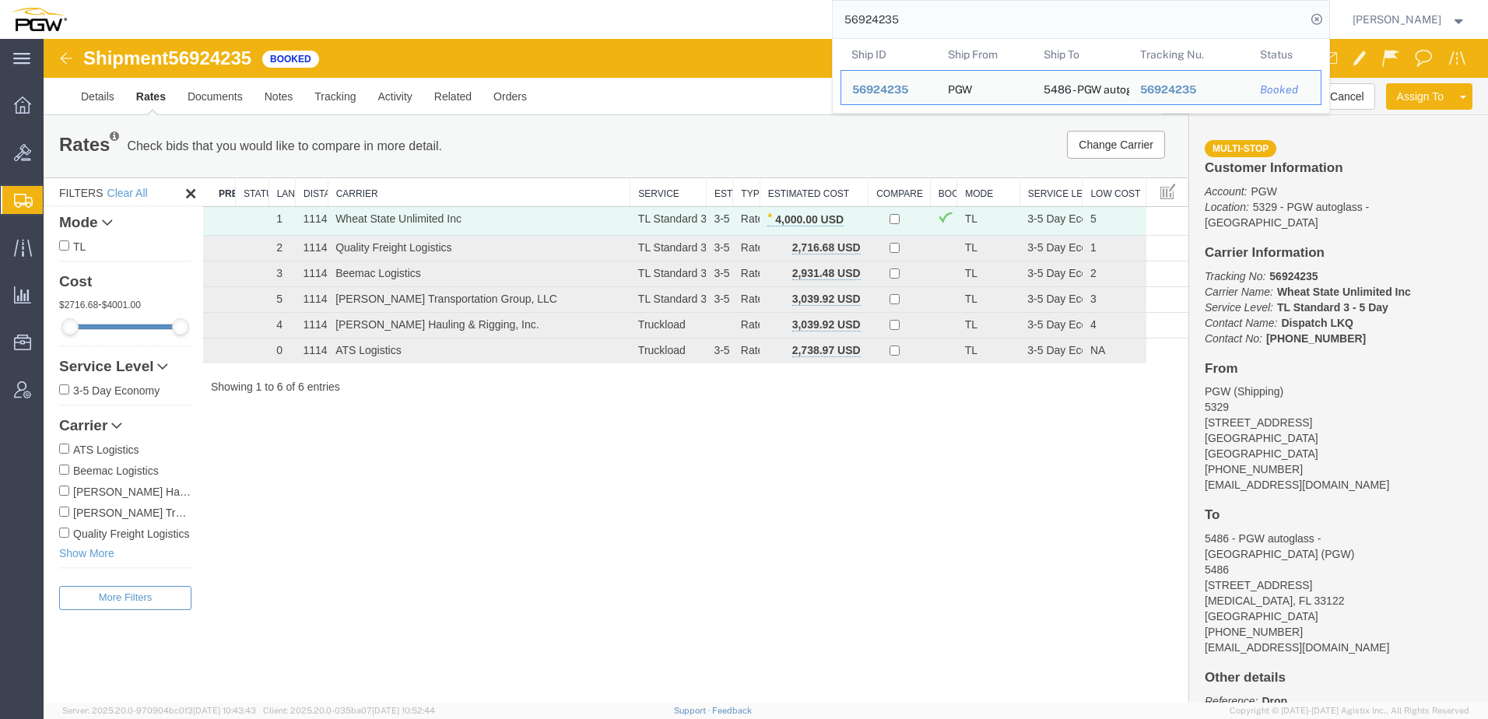
drag, startPoint x: 1124, startPoint y: 16, endPoint x: -42, endPoint y: 17, distance: 1165.7
click at [0, 17] on html "main_menu Created with Sketch. Collapse Menu Overview Bids Shipments Shipment M…" at bounding box center [744, 359] width 1488 height 719
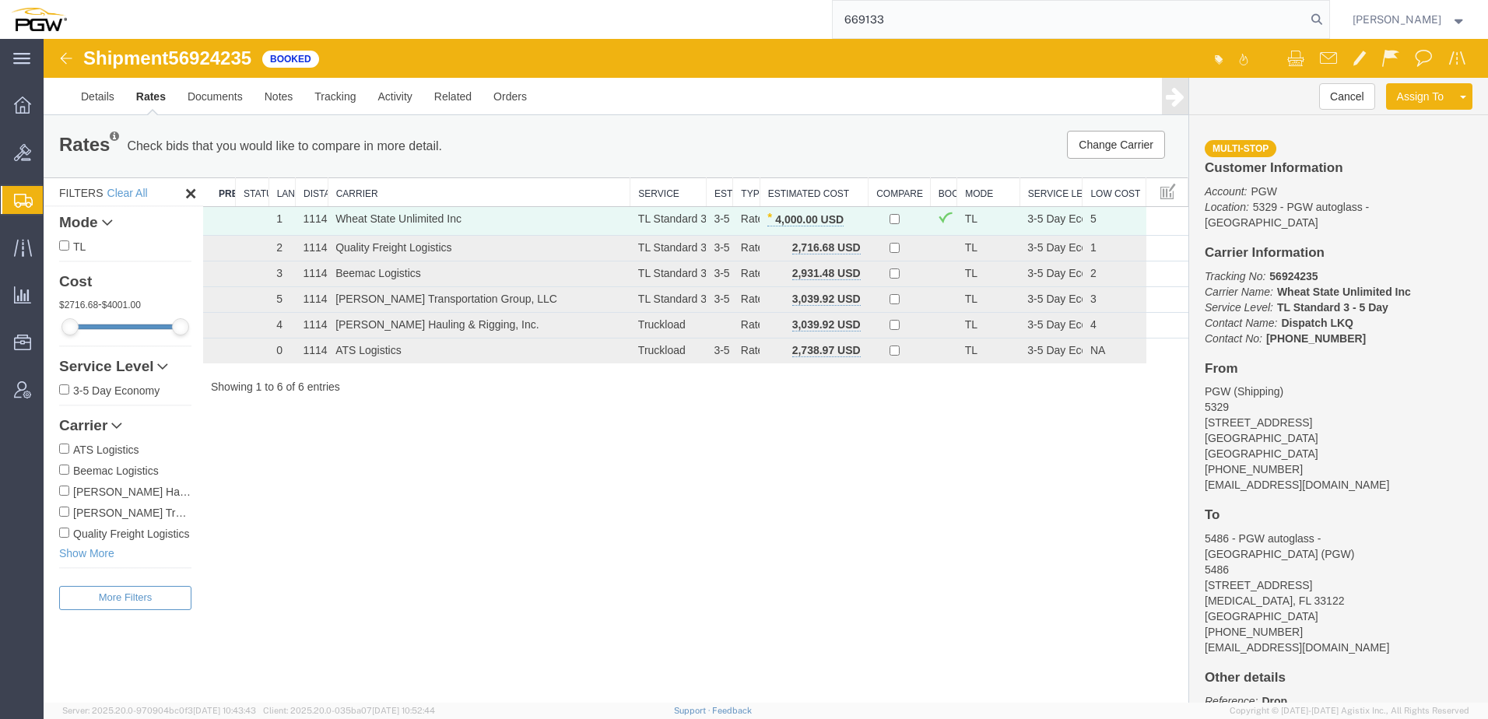
type input "669133"
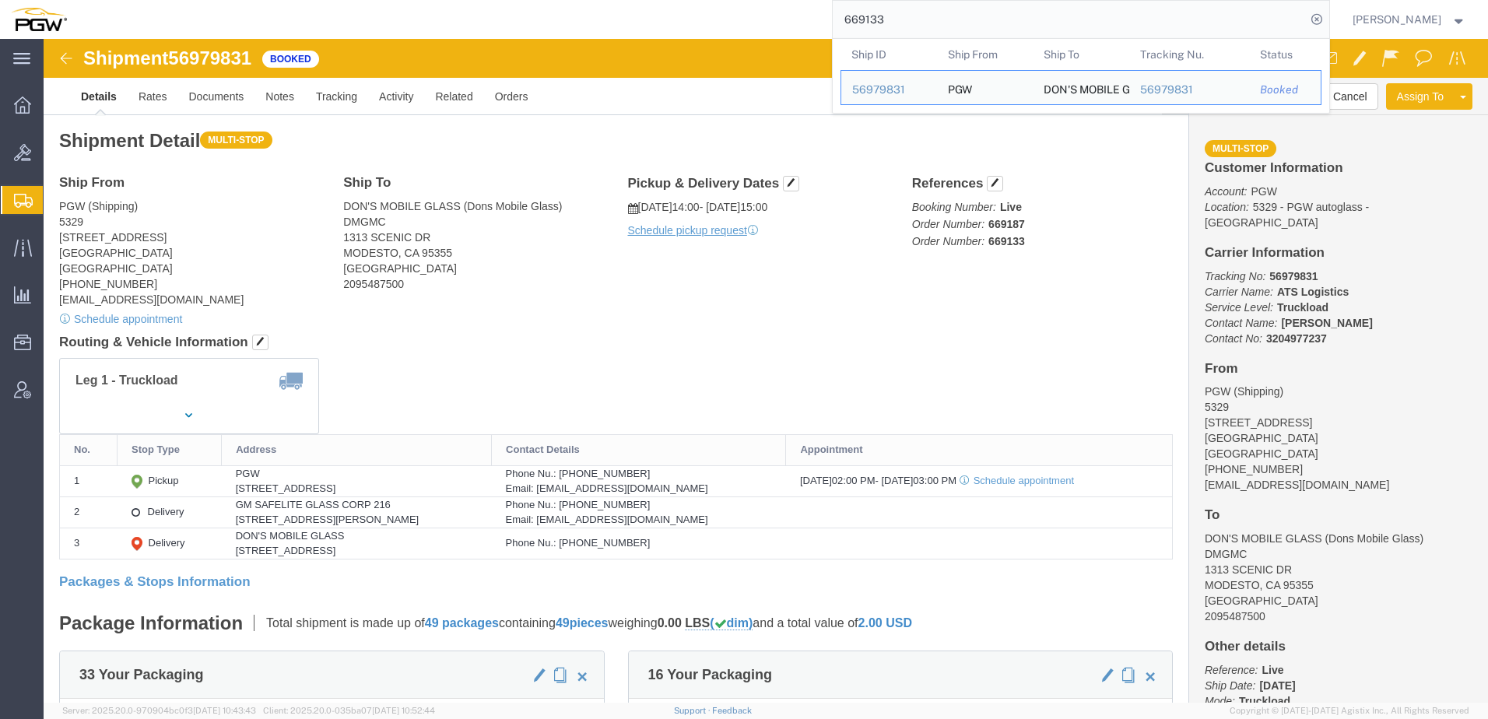
click address "PGW (Shipping) 5329 850 Southern Ave Chillicothe, OH 45601 United States 740-77…"
